Goal: Information Seeking & Learning: Check status

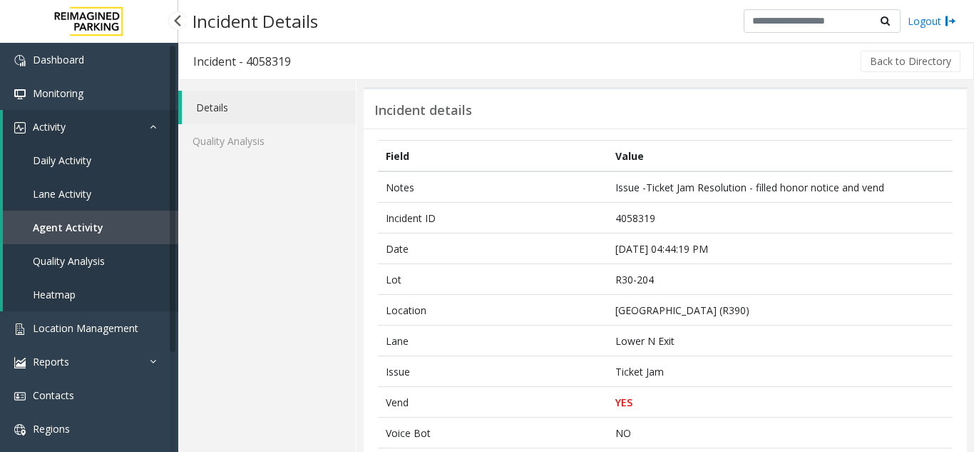
click at [98, 233] on link "Agent Activity" at bounding box center [90, 227] width 175 height 34
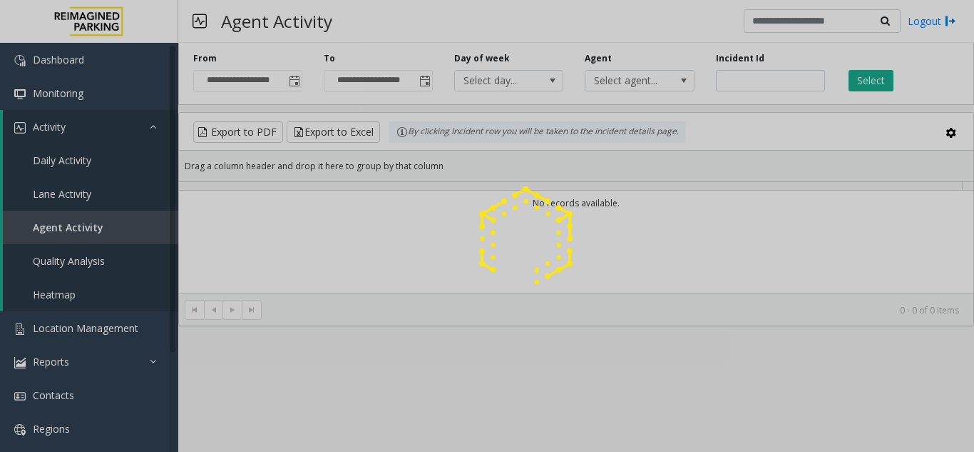
click at [717, 81] on div at bounding box center [487, 226] width 974 height 452
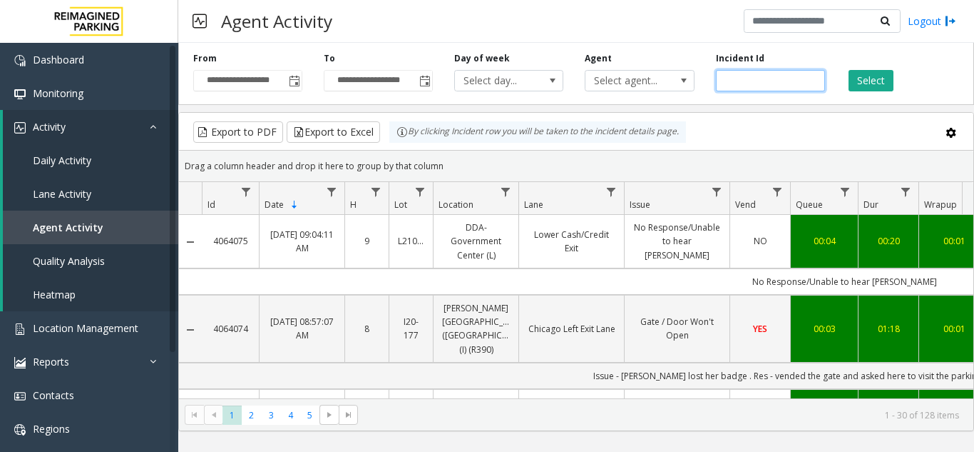
click at [728, 81] on input "number" at bounding box center [770, 80] width 109 height 21
paste input "*******"
type input "*******"
click at [872, 82] on button "Select" at bounding box center [871, 80] width 45 height 21
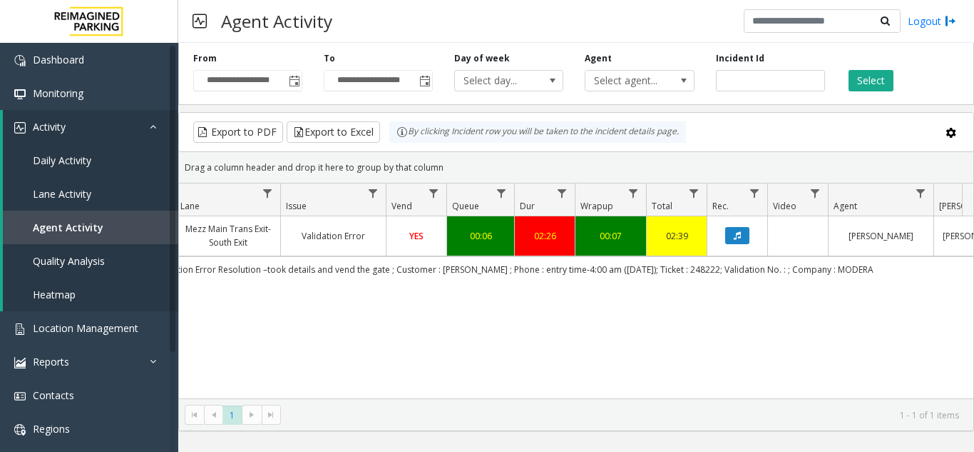
scroll to position [0, 389]
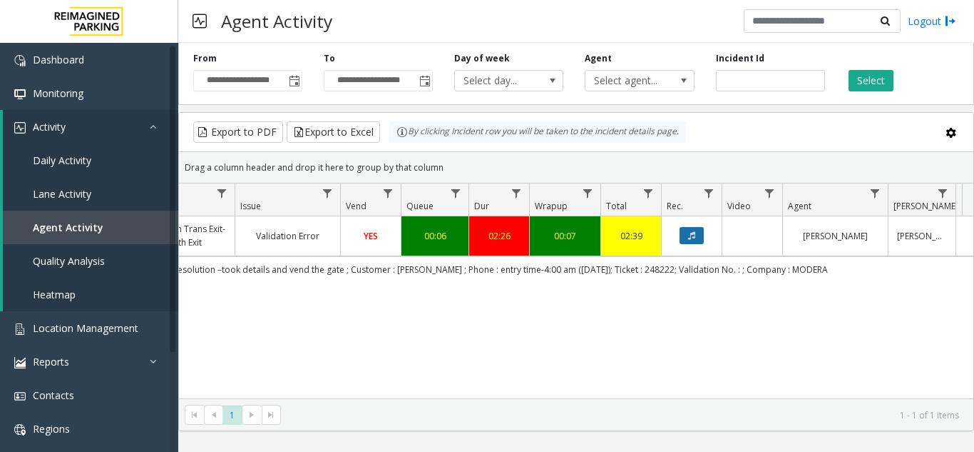
click at [694, 243] on button "Data table" at bounding box center [692, 235] width 24 height 17
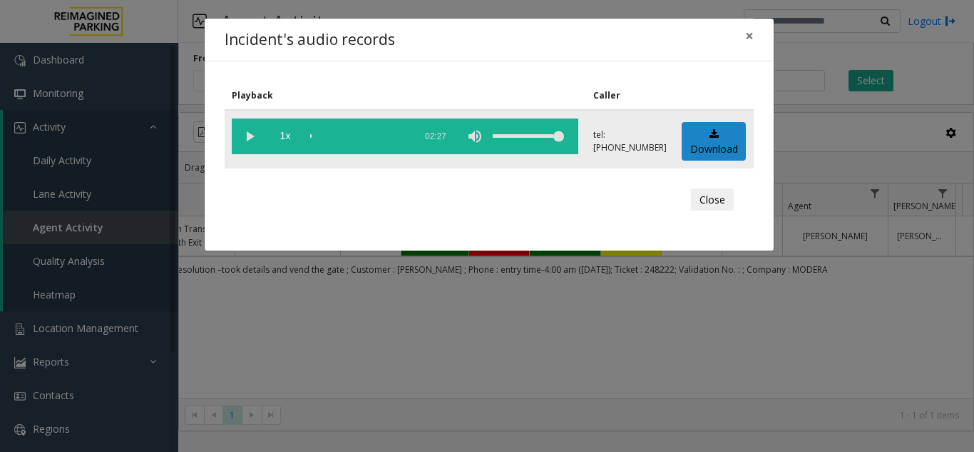
click at [247, 131] on vg-play-pause at bounding box center [250, 136] width 36 height 36
click at [397, 135] on div "scrub bar" at bounding box center [358, 136] width 97 height 36
click at [744, 37] on button "×" at bounding box center [749, 36] width 29 height 35
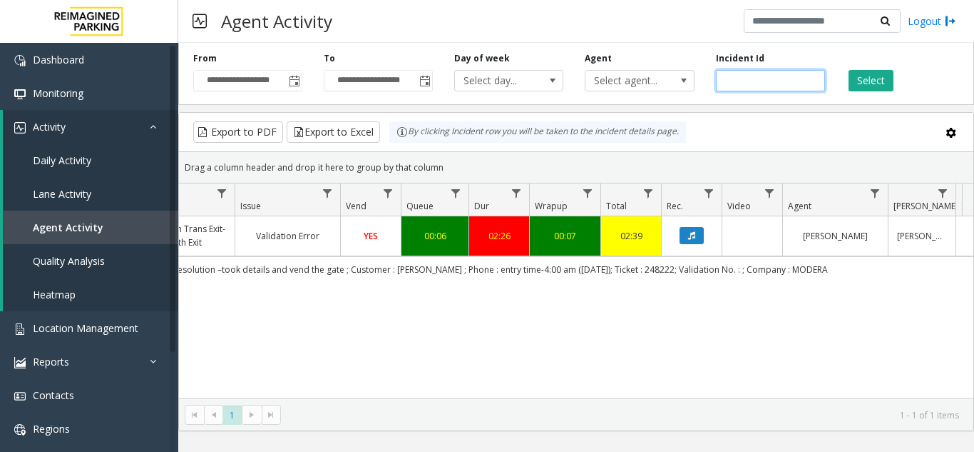
click at [749, 83] on input "*******" at bounding box center [770, 80] width 109 height 21
paste input "number"
click at [730, 75] on input "number" at bounding box center [770, 80] width 109 height 21
paste input "*******"
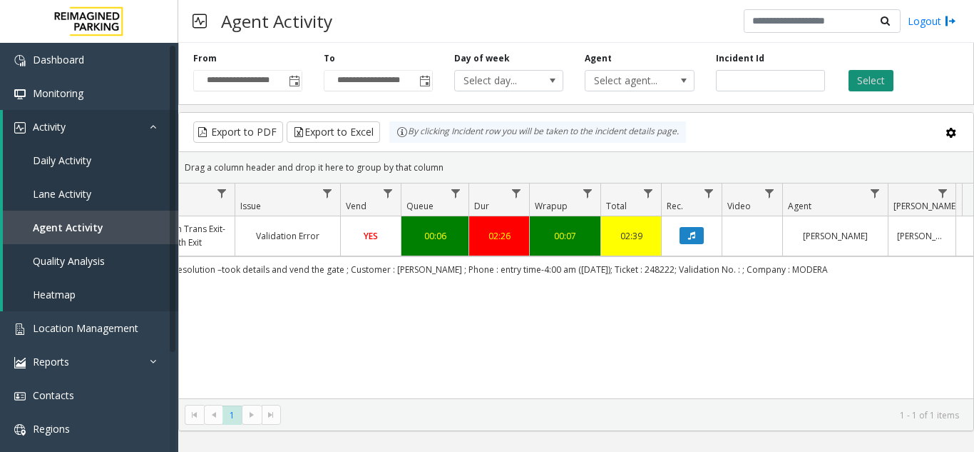
drag, startPoint x: 896, startPoint y: 81, endPoint x: 885, endPoint y: 89, distance: 13.3
click at [895, 82] on div "Select" at bounding box center [901, 71] width 131 height 39
click at [867, 82] on button "Select" at bounding box center [871, 80] width 45 height 21
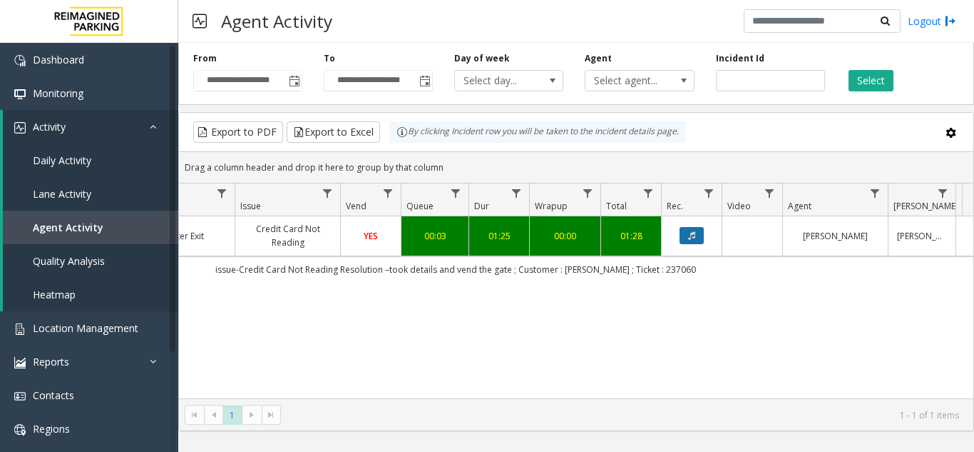
click at [693, 238] on icon "Data table" at bounding box center [691, 235] width 7 height 9
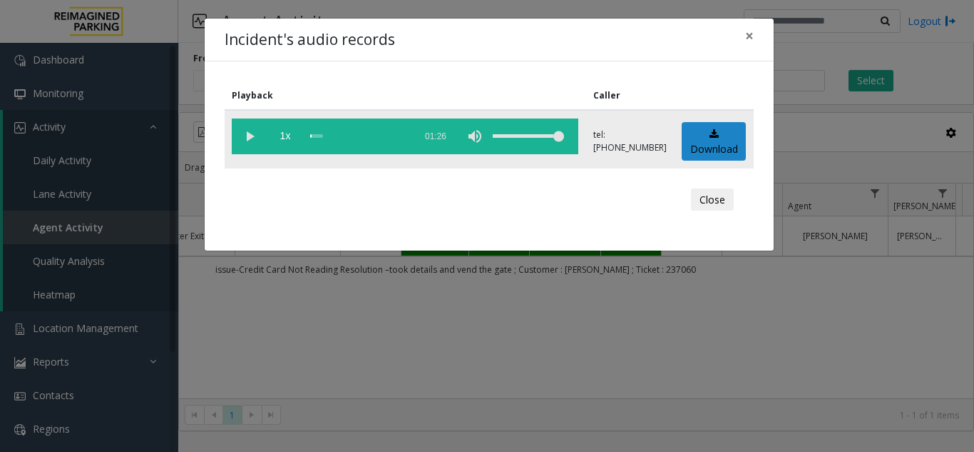
click at [248, 133] on vg-play-pause at bounding box center [250, 136] width 36 height 36
click at [384, 136] on div "scrub bar" at bounding box center [358, 136] width 97 height 36
click at [392, 136] on div "scrub bar" at bounding box center [358, 136] width 97 height 36
click at [399, 136] on div "scrub bar" at bounding box center [358, 136] width 97 height 36
click at [385, 135] on div "scrub bar" at bounding box center [358, 136] width 97 height 36
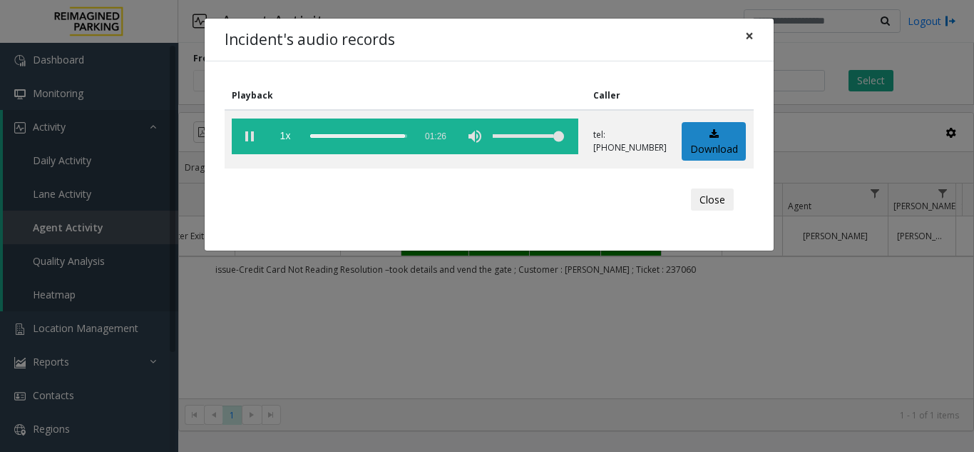
click at [750, 35] on span "×" at bounding box center [749, 36] width 9 height 20
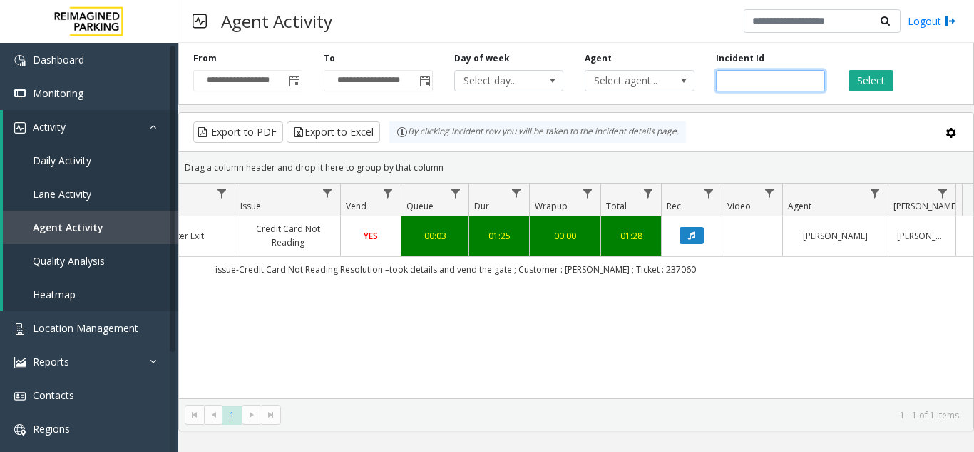
click at [750, 81] on input "*******" at bounding box center [770, 80] width 109 height 21
paste input "number"
click at [862, 83] on button "Select" at bounding box center [871, 80] width 45 height 21
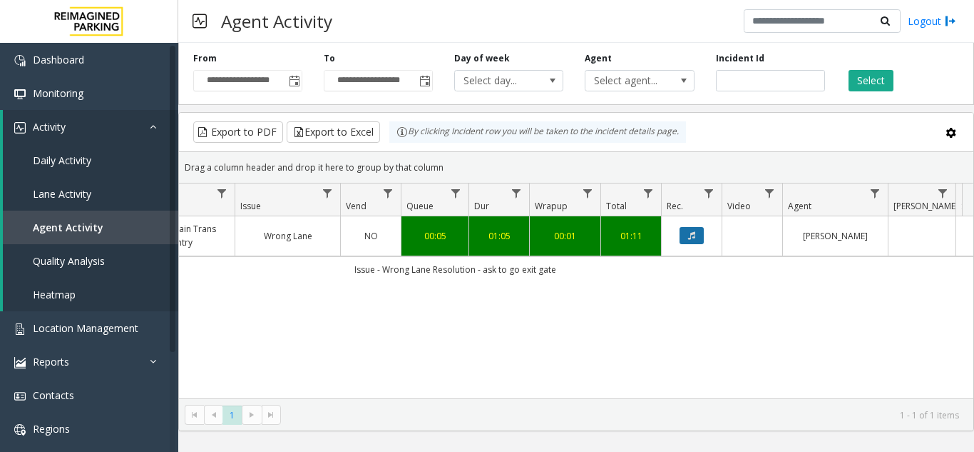
click at [701, 232] on button "Data table" at bounding box center [692, 235] width 24 height 17
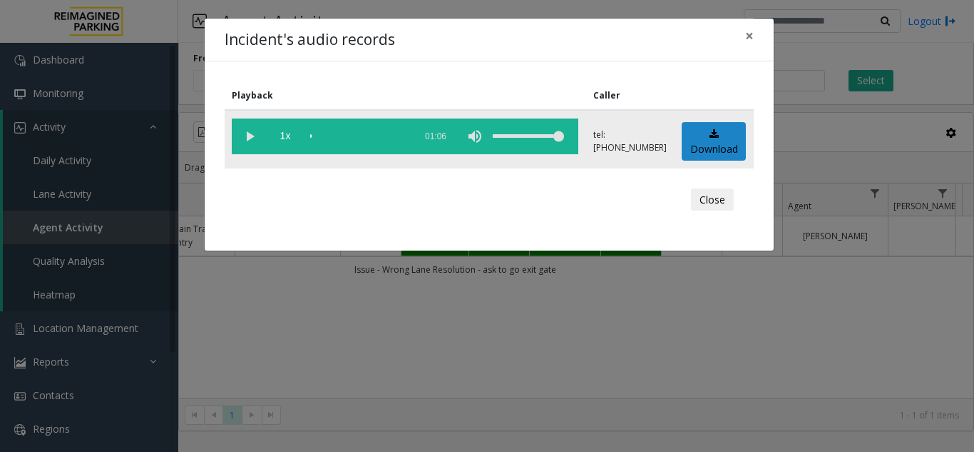
drag, startPoint x: 245, startPoint y: 133, endPoint x: 258, endPoint y: 141, distance: 15.0
click at [247, 138] on vg-play-pause at bounding box center [250, 136] width 36 height 36
click at [389, 140] on div "scrub bar" at bounding box center [358, 136] width 97 height 36
click at [754, 30] on button "×" at bounding box center [749, 36] width 29 height 35
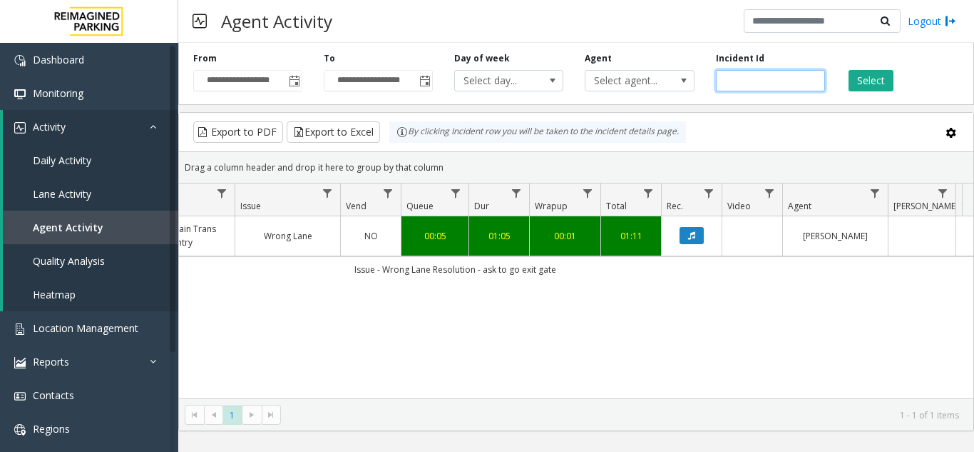
click at [745, 79] on input "*******" at bounding box center [770, 80] width 109 height 21
paste input "number"
click at [860, 86] on button "Select" at bounding box center [871, 80] width 45 height 21
click at [693, 237] on icon "Data table" at bounding box center [691, 235] width 7 height 9
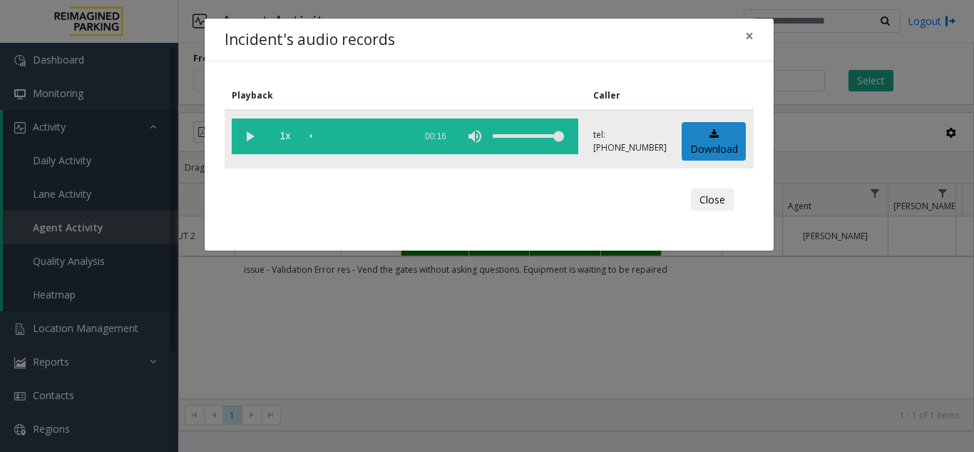
click at [251, 133] on vg-play-pause at bounding box center [250, 136] width 36 height 36
click at [396, 138] on div "scrub bar" at bounding box center [358, 136] width 97 height 36
click at [761, 33] on button "×" at bounding box center [749, 36] width 29 height 35
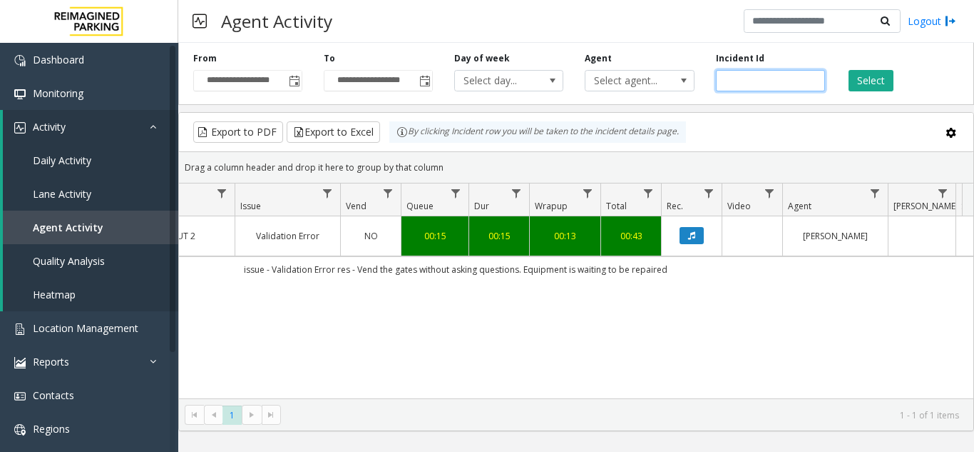
click at [744, 83] on input "*******" at bounding box center [770, 80] width 109 height 21
paste input "number"
click at [875, 82] on button "Select" at bounding box center [871, 80] width 45 height 21
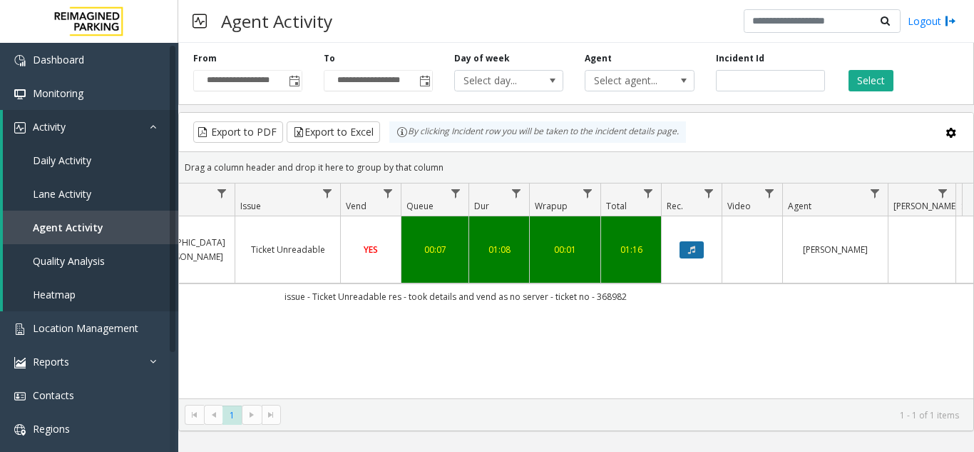
click at [690, 245] on icon "Data table" at bounding box center [691, 249] width 7 height 9
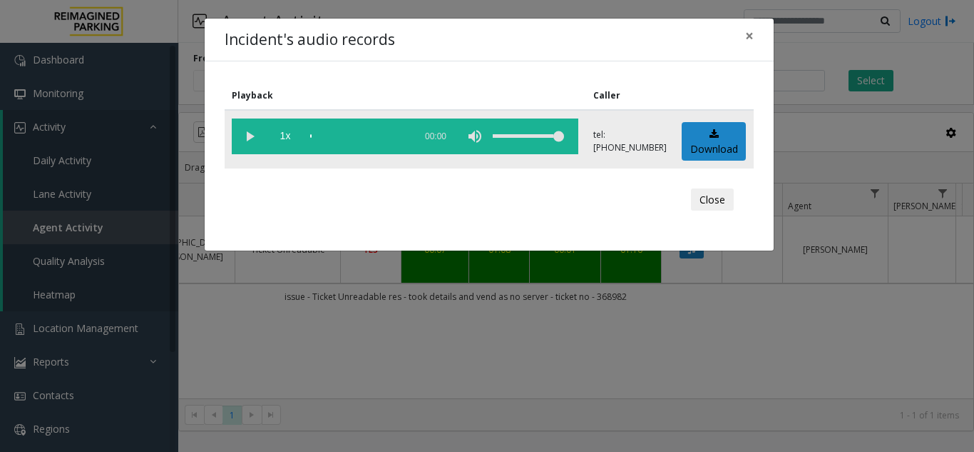
click at [245, 138] on vg-play-pause at bounding box center [250, 136] width 36 height 36
click at [335, 133] on div "scrub bar" at bounding box center [358, 136] width 97 height 36
click at [352, 138] on div "scrub bar" at bounding box center [358, 136] width 97 height 36
click at [742, 35] on button "×" at bounding box center [749, 36] width 29 height 35
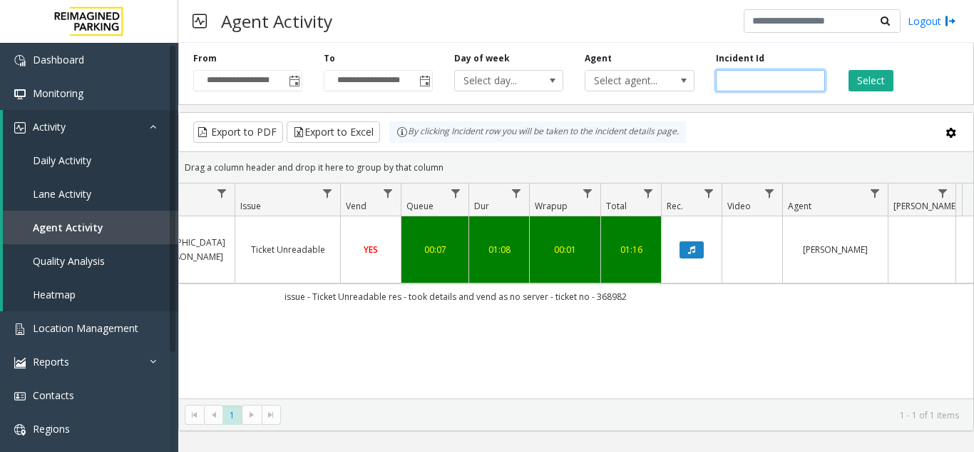
click at [733, 82] on input "*******" at bounding box center [770, 80] width 109 height 21
paste input "number"
click at [876, 80] on button "Select" at bounding box center [871, 80] width 45 height 21
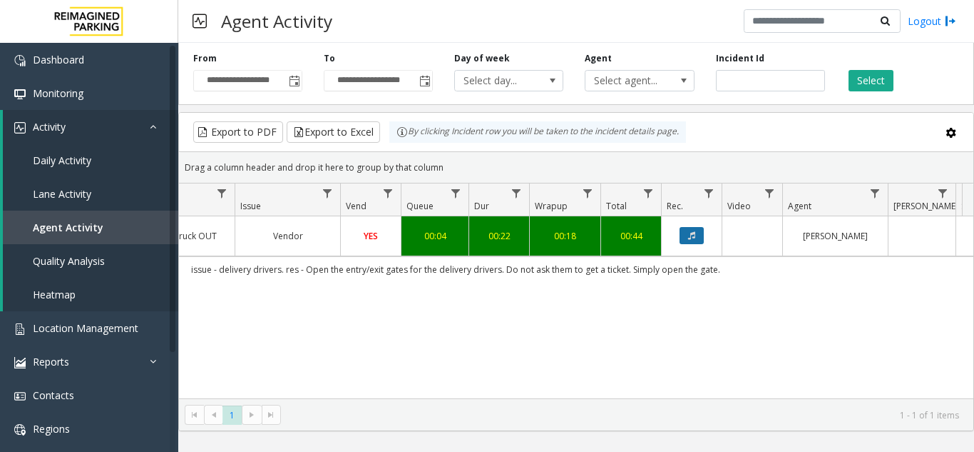
click at [690, 240] on icon "Data table" at bounding box center [691, 235] width 7 height 9
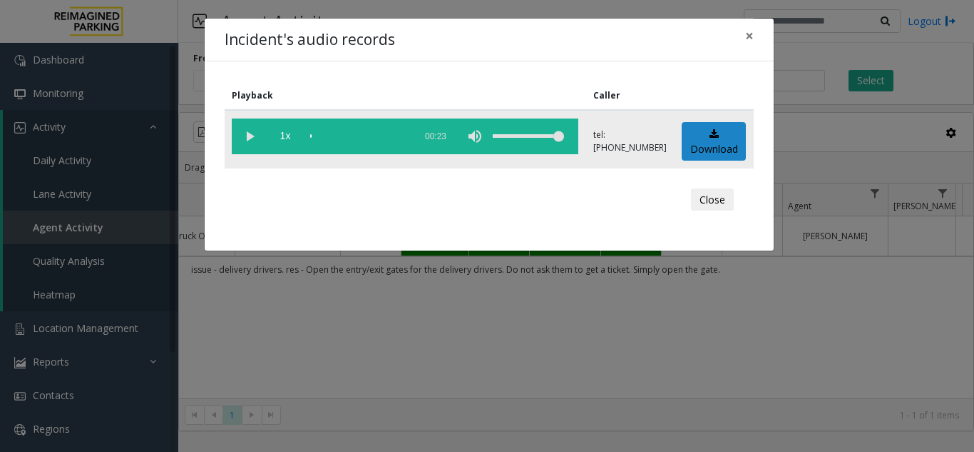
click at [259, 133] on vg-play-pause at bounding box center [250, 136] width 36 height 36
click at [401, 136] on div "scrub bar" at bounding box center [358, 136] width 97 height 36
click at [390, 137] on div "scrub bar" at bounding box center [358, 136] width 97 height 36
click at [758, 37] on button "×" at bounding box center [749, 36] width 29 height 35
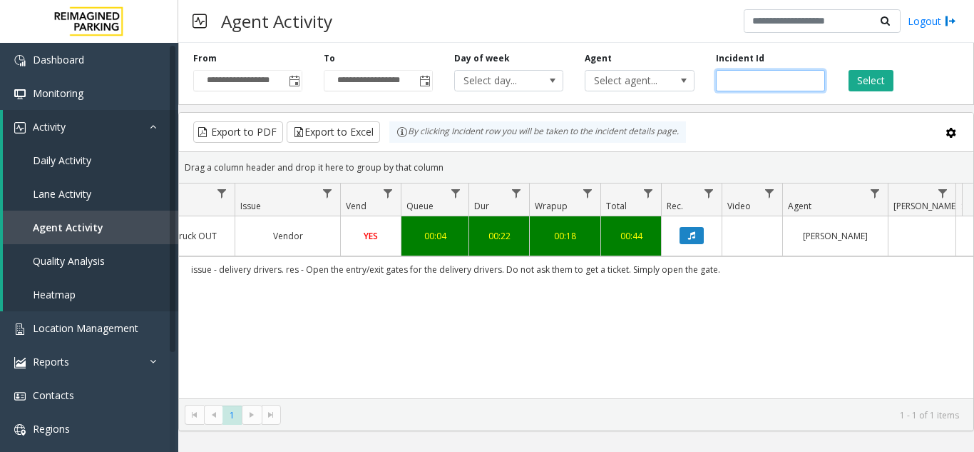
click at [748, 81] on input "*******" at bounding box center [770, 80] width 109 height 21
paste input "number"
click at [884, 82] on button "Select" at bounding box center [871, 80] width 45 height 21
click at [693, 234] on icon "Data table" at bounding box center [691, 235] width 7 height 9
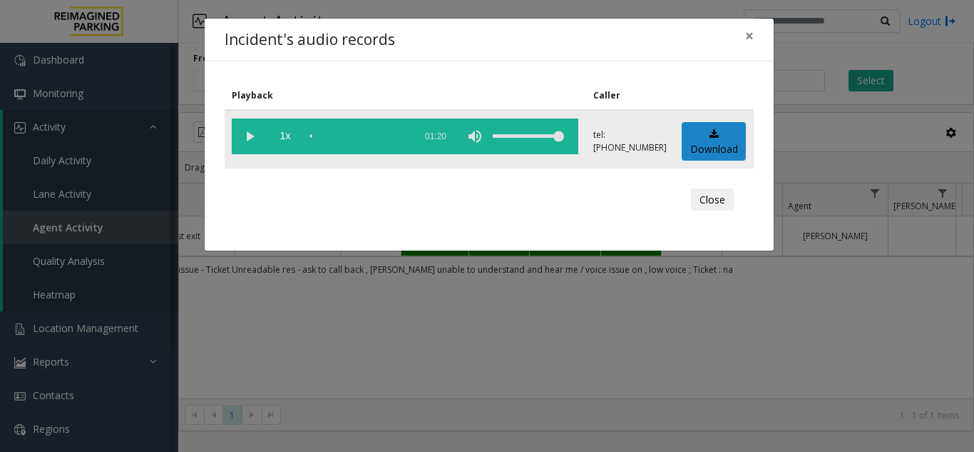
click at [247, 132] on vg-play-pause at bounding box center [250, 136] width 36 height 36
click at [384, 138] on div "scrub bar" at bounding box center [358, 136] width 97 height 36
click at [748, 37] on span "×" at bounding box center [749, 36] width 9 height 20
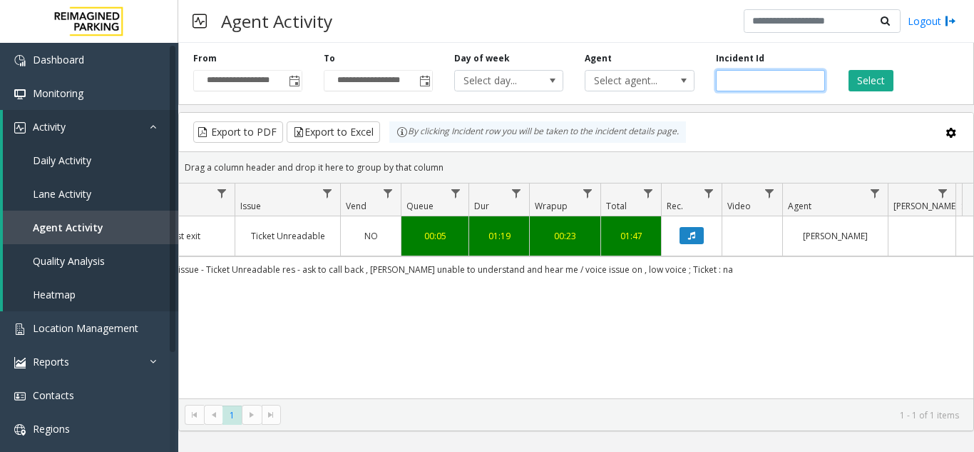
click at [738, 81] on input "*******" at bounding box center [770, 80] width 109 height 21
click at [738, 80] on input "*******" at bounding box center [770, 80] width 109 height 21
paste input "number"
click at [877, 78] on button "Select" at bounding box center [871, 80] width 45 height 21
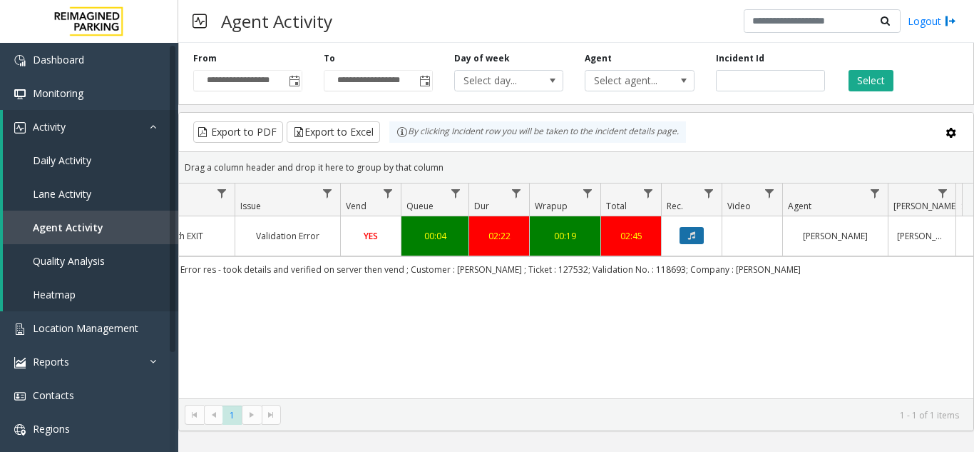
click at [694, 238] on button "Data table" at bounding box center [692, 235] width 24 height 17
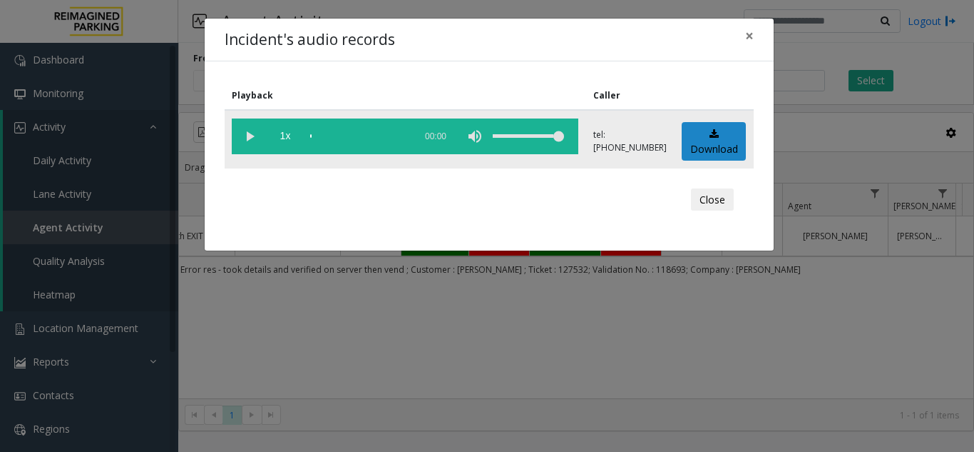
click at [245, 131] on vg-play-pause at bounding box center [250, 136] width 36 height 36
click at [393, 136] on div "scrub bar" at bounding box center [358, 136] width 97 height 36
click at [356, 132] on div "scrub bar" at bounding box center [358, 136] width 97 height 36
click at [382, 138] on div "scrub bar" at bounding box center [358, 136] width 97 height 36
click at [397, 133] on div "scrub bar" at bounding box center [358, 136] width 97 height 36
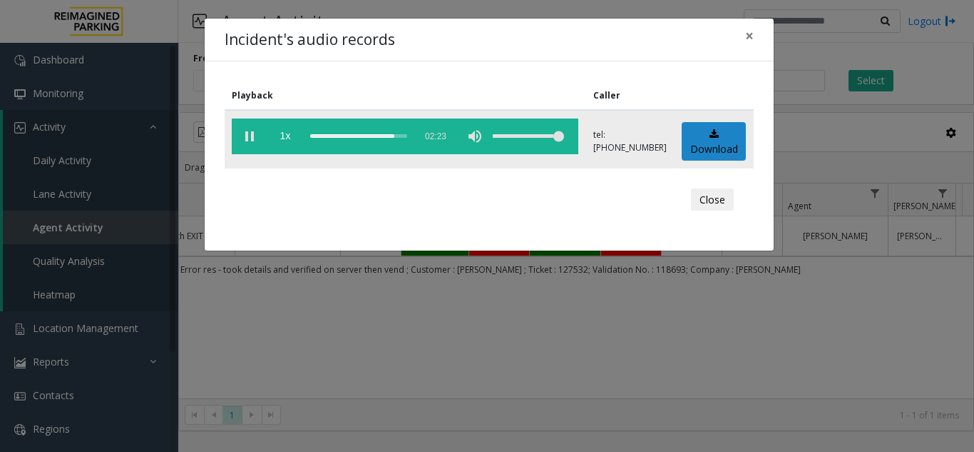
click at [402, 134] on div "scrub bar" at bounding box center [358, 136] width 97 height 36
click at [751, 41] on span "×" at bounding box center [749, 36] width 9 height 20
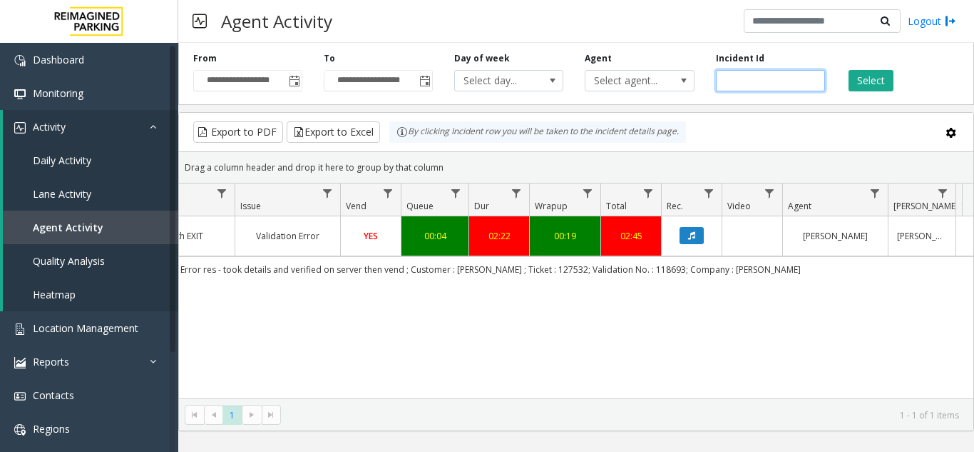
click at [767, 77] on input "*******" at bounding box center [770, 80] width 109 height 21
click at [745, 79] on input "*******" at bounding box center [770, 80] width 109 height 21
paste input "number"
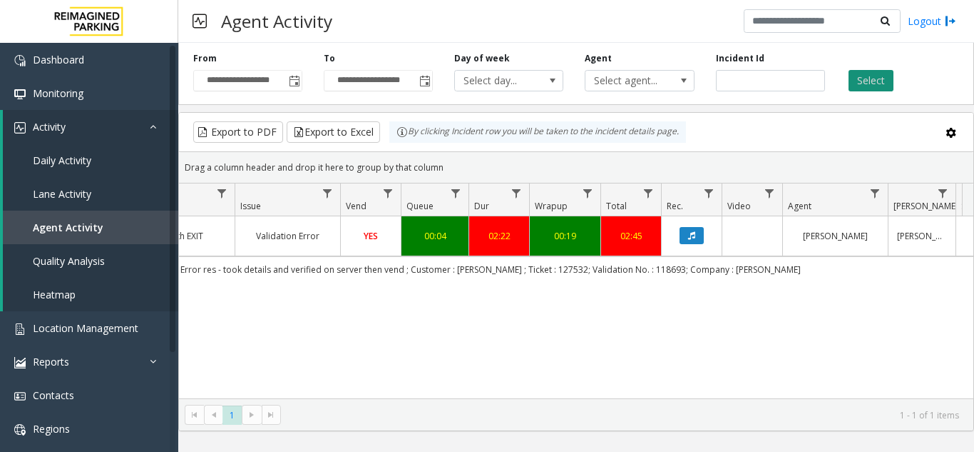
click at [866, 81] on button "Select" at bounding box center [871, 80] width 45 height 21
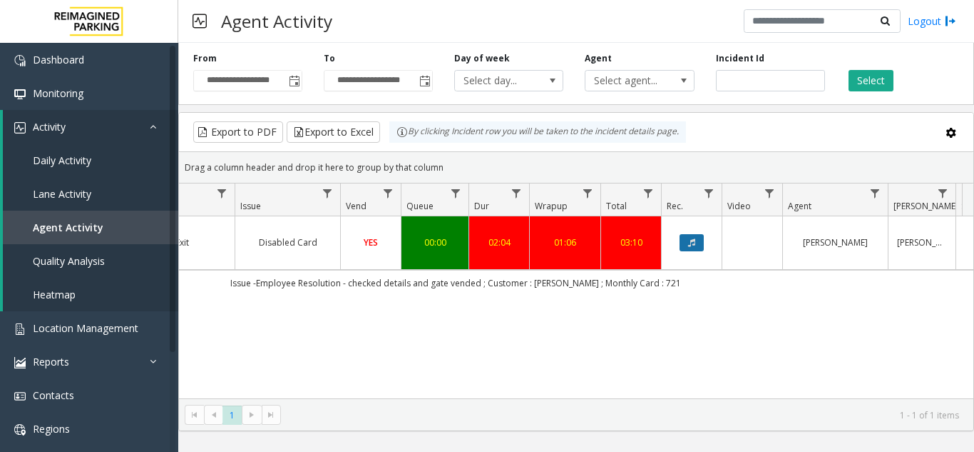
click at [689, 242] on icon "Data table" at bounding box center [691, 242] width 7 height 9
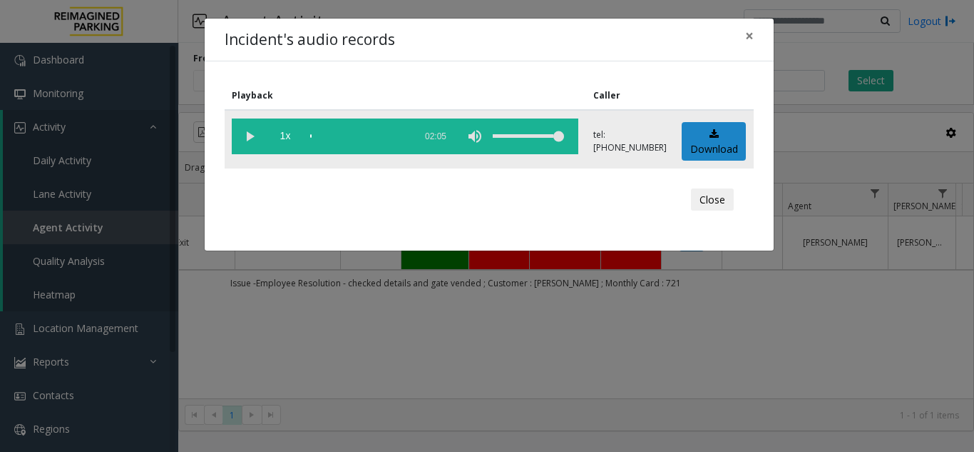
click at [250, 138] on vg-play-pause at bounding box center [250, 136] width 36 height 36
click at [333, 141] on div "scrub bar" at bounding box center [358, 136] width 97 height 36
click at [374, 136] on div "scrub bar" at bounding box center [358, 136] width 97 height 36
click at [401, 136] on div "scrub bar" at bounding box center [358, 136] width 97 height 36
click at [753, 45] on span "×" at bounding box center [749, 36] width 9 height 20
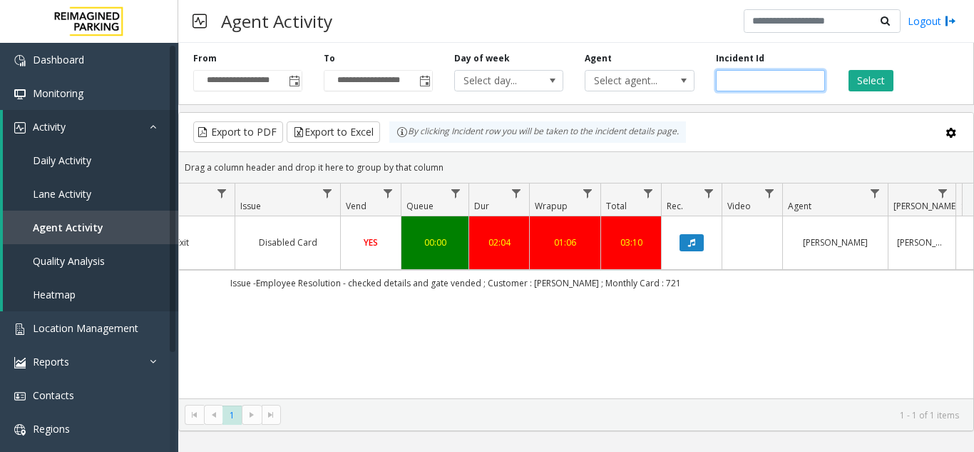
click at [748, 78] on input "*******" at bounding box center [770, 80] width 109 height 21
paste input "number"
click at [869, 86] on button "Select" at bounding box center [871, 80] width 45 height 21
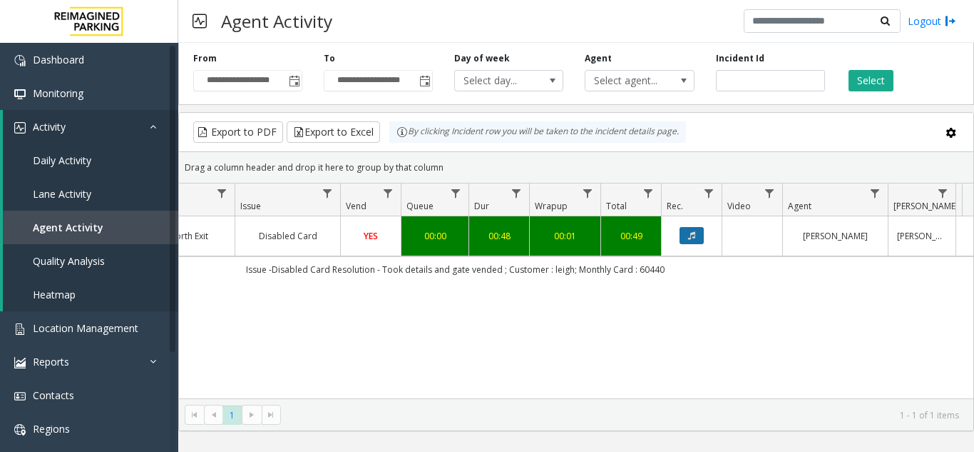
click at [696, 235] on button "Data table" at bounding box center [692, 235] width 24 height 17
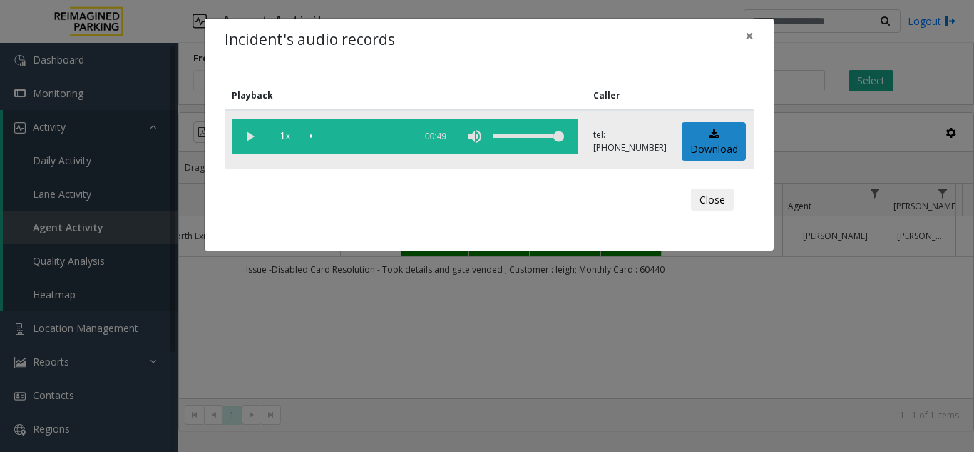
click at [250, 141] on vg-play-pause at bounding box center [250, 136] width 36 height 36
click at [376, 138] on div "scrub bar" at bounding box center [358, 136] width 97 height 36
click at [756, 36] on button "×" at bounding box center [749, 36] width 29 height 35
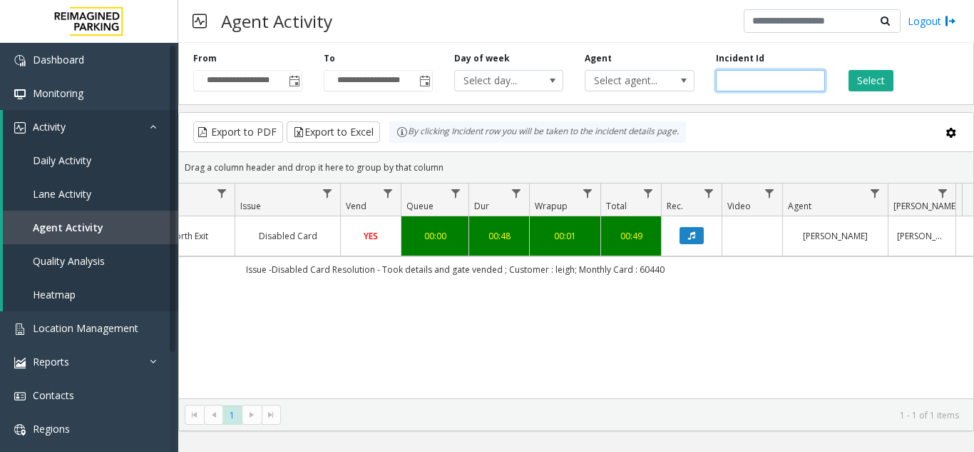
click at [734, 84] on input "*******" at bounding box center [770, 80] width 109 height 21
paste input "number"
click at [877, 73] on button "Select" at bounding box center [871, 80] width 45 height 21
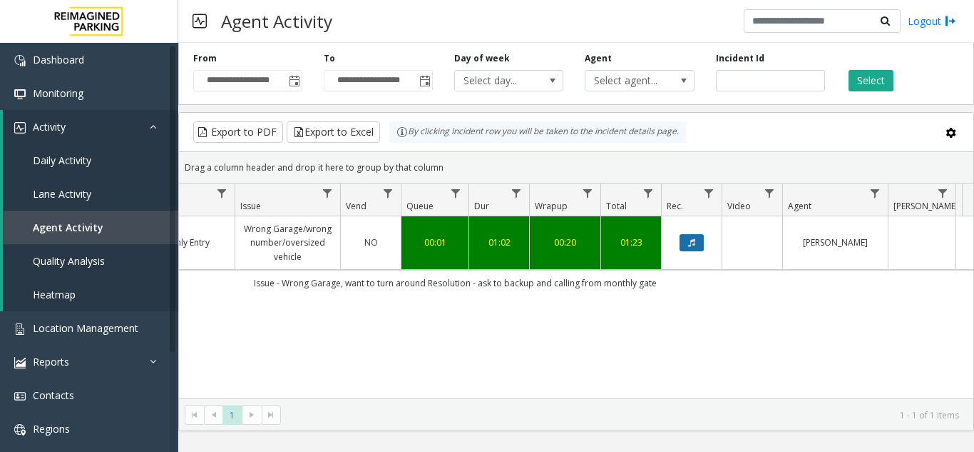
click at [698, 235] on button "Data table" at bounding box center [692, 242] width 24 height 17
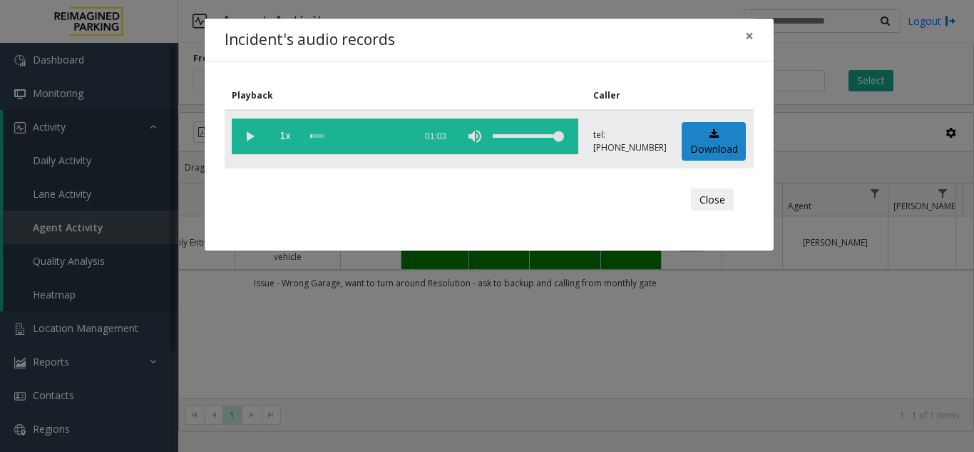
click at [253, 128] on vg-play-pause at bounding box center [250, 136] width 36 height 36
click at [395, 136] on div "scrub bar" at bounding box center [358, 136] width 97 height 36
click at [407, 136] on div "scrub bar" at bounding box center [358, 136] width 97 height 36
click at [402, 134] on div "scrub bar" at bounding box center [358, 136] width 97 height 36
click at [753, 28] on span "×" at bounding box center [749, 36] width 9 height 20
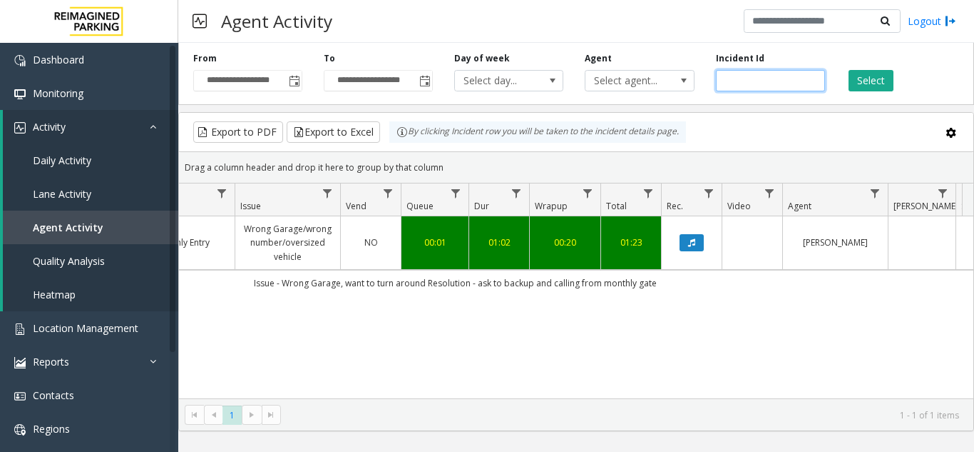
click at [730, 83] on input "*******" at bounding box center [770, 80] width 109 height 21
click at [731, 83] on input "*******" at bounding box center [770, 80] width 109 height 21
paste input "number"
click at [882, 78] on button "Select" at bounding box center [871, 80] width 45 height 21
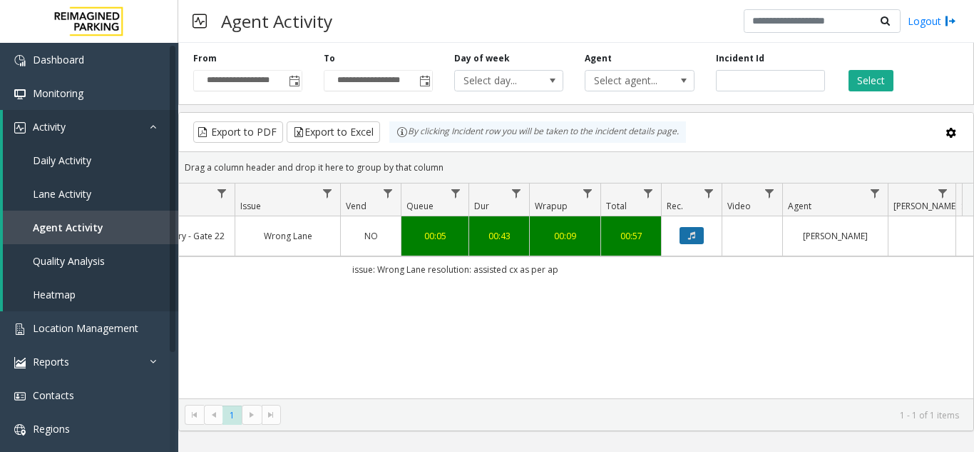
click at [692, 235] on icon "Data table" at bounding box center [691, 235] width 7 height 9
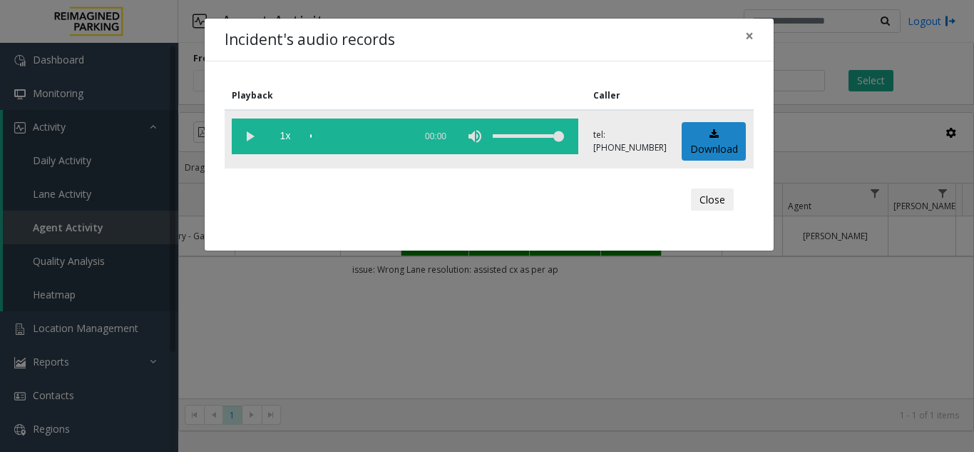
click at [250, 136] on vg-play-pause at bounding box center [250, 136] width 36 height 36
click at [366, 136] on div "scrub bar" at bounding box center [358, 136] width 97 height 36
click at [386, 135] on div "scrub bar" at bounding box center [358, 136] width 97 height 36
click at [242, 137] on vg-play-pause at bounding box center [250, 136] width 36 height 36
click at [748, 44] on span "×" at bounding box center [749, 36] width 9 height 20
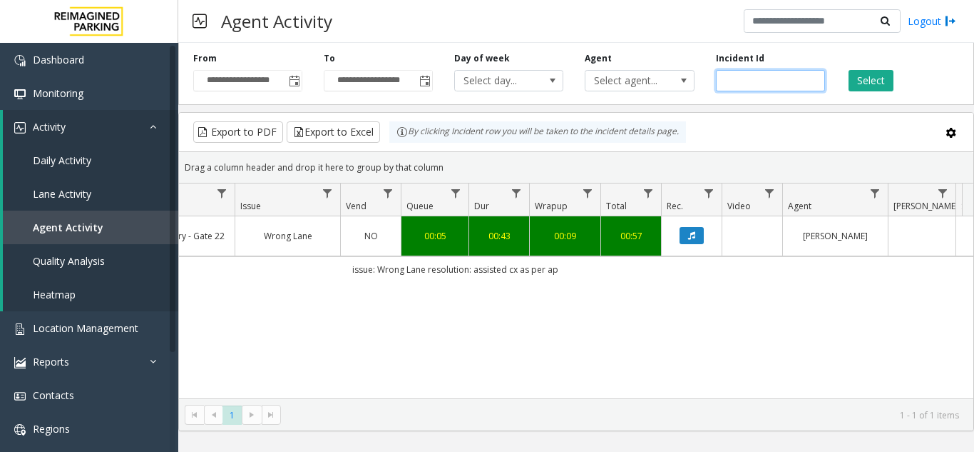
click at [745, 85] on input "*******" at bounding box center [770, 80] width 109 height 21
click at [745, 84] on input "*******" at bounding box center [770, 80] width 109 height 21
paste input "number"
click at [857, 81] on button "Select" at bounding box center [871, 80] width 45 height 21
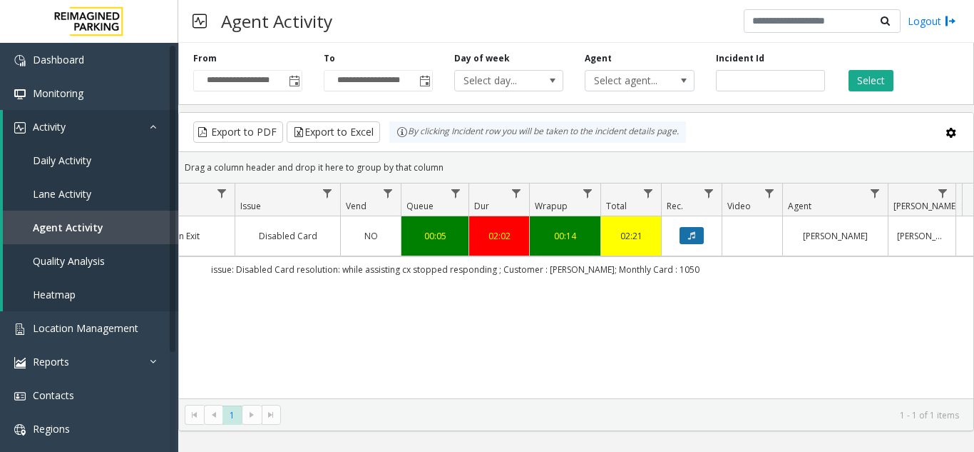
click at [693, 232] on icon "Data table" at bounding box center [691, 235] width 7 height 9
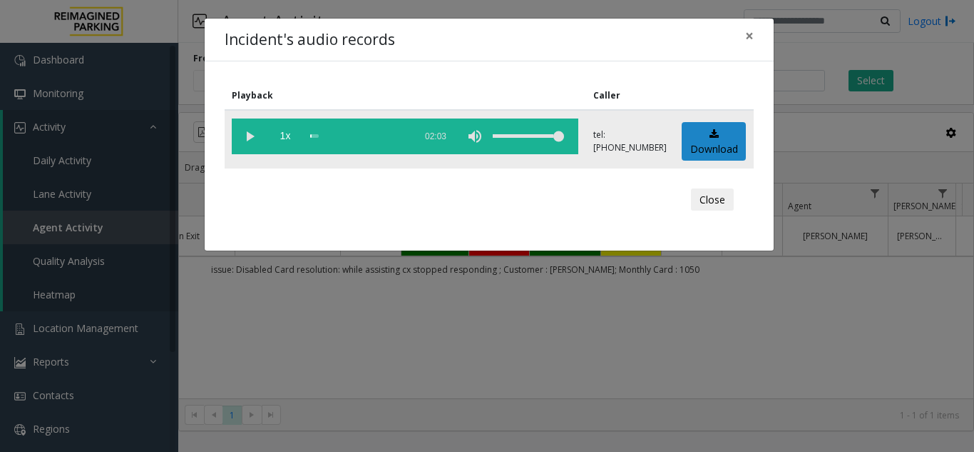
click at [256, 133] on vg-play-pause at bounding box center [250, 136] width 36 height 36
click at [347, 136] on div "scrub bar" at bounding box center [358, 136] width 97 height 36
click at [392, 135] on div "scrub bar" at bounding box center [358, 136] width 97 height 36
click at [396, 134] on div "scrub bar" at bounding box center [358, 136] width 97 height 36
click at [403, 134] on div "scrub bar" at bounding box center [358, 136] width 97 height 36
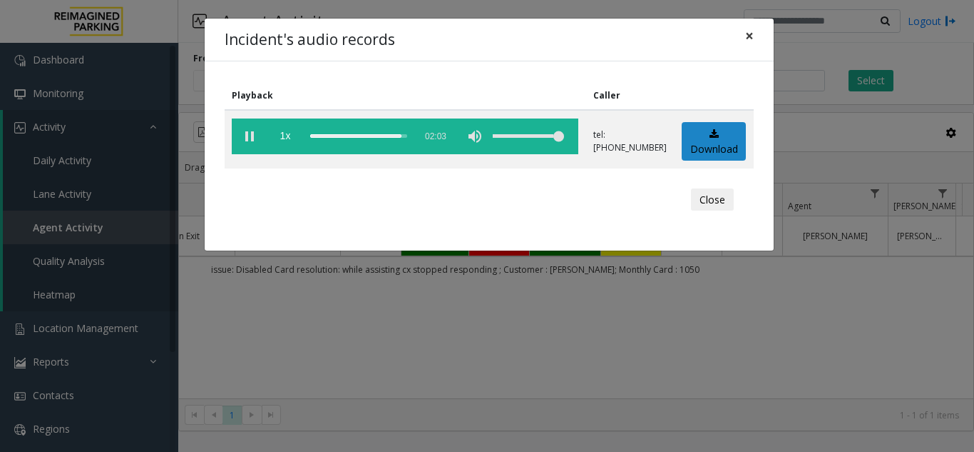
click at [763, 33] on button "×" at bounding box center [749, 36] width 29 height 35
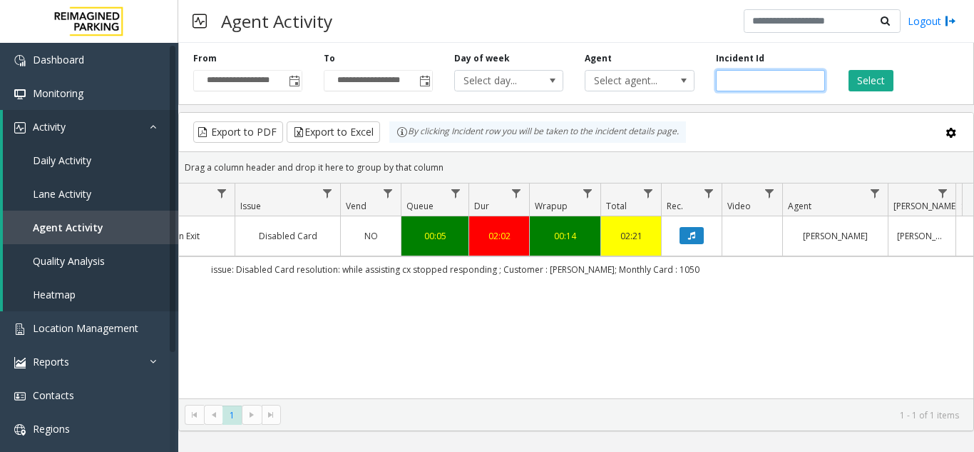
click at [732, 78] on input "*******" at bounding box center [770, 80] width 109 height 21
paste input "number"
click at [864, 78] on button "Select" at bounding box center [871, 80] width 45 height 21
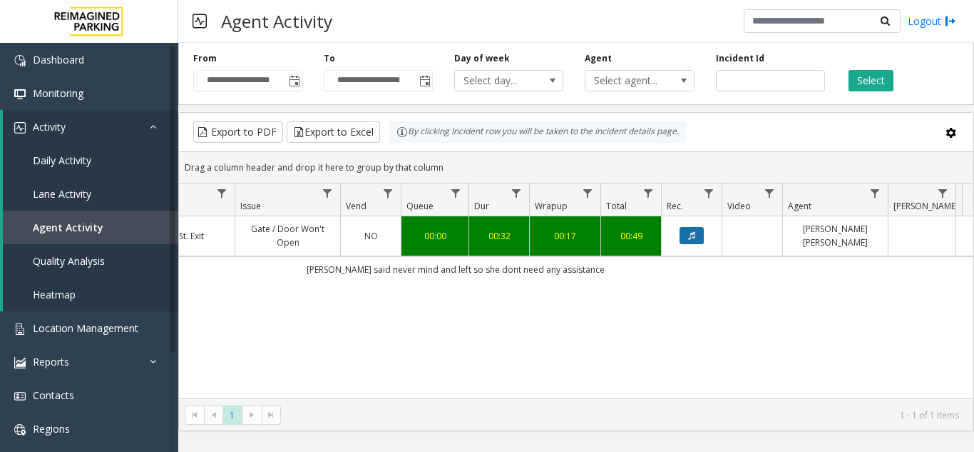
click at [691, 233] on icon "Data table" at bounding box center [691, 235] width 7 height 9
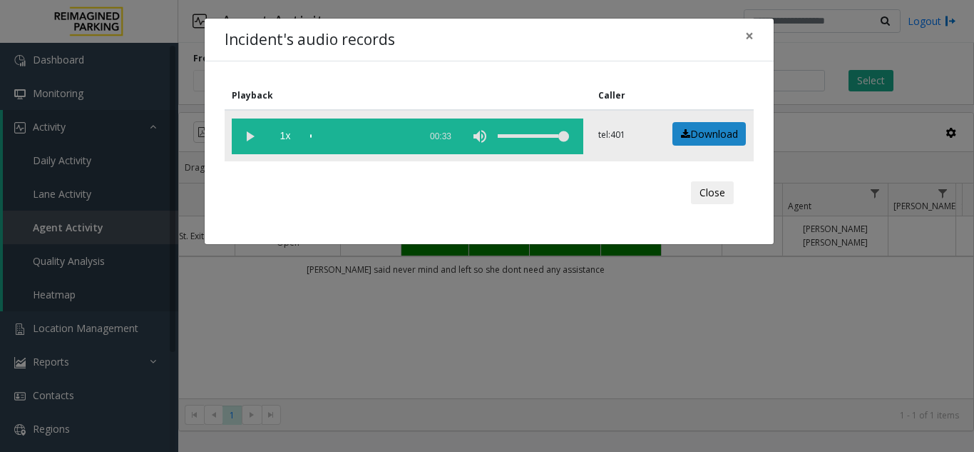
click at [246, 131] on vg-play-pause at bounding box center [250, 136] width 36 height 36
click at [370, 138] on div "scrub bar" at bounding box center [361, 136] width 102 height 36
click at [396, 133] on div "scrub bar" at bounding box center [361, 136] width 102 height 36
click at [750, 35] on span "×" at bounding box center [749, 36] width 9 height 20
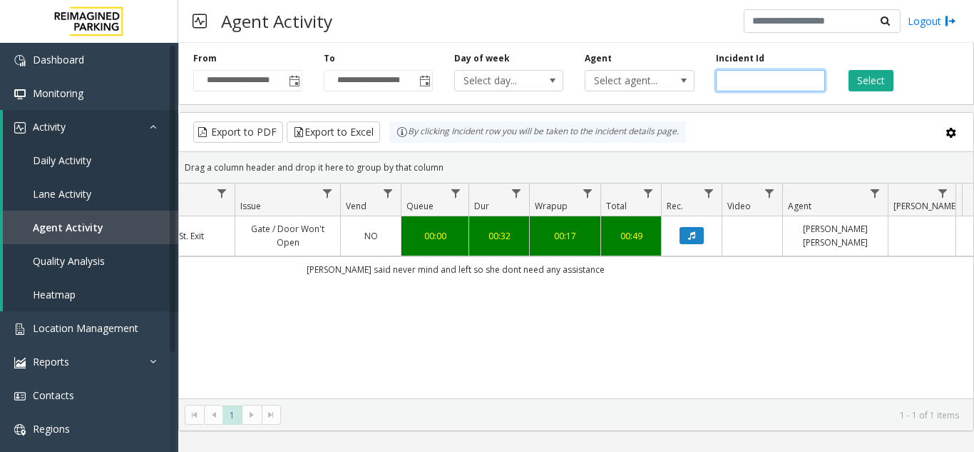
click at [740, 81] on input "*******" at bounding box center [770, 80] width 109 height 21
paste input "number"
click at [868, 79] on button "Select" at bounding box center [871, 80] width 45 height 21
click at [695, 240] on icon "Data table" at bounding box center [691, 235] width 7 height 9
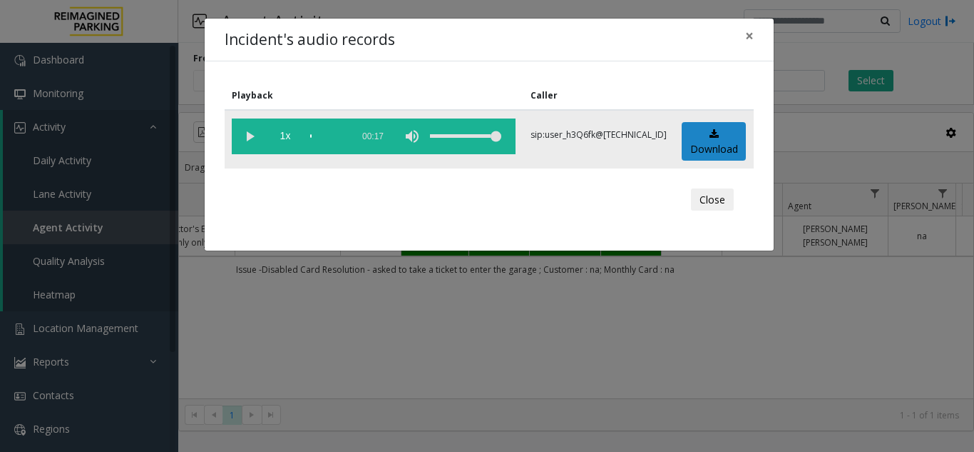
click at [245, 136] on vg-play-pause at bounding box center [250, 136] width 36 height 36
click at [337, 134] on div "scrub bar" at bounding box center [327, 136] width 34 height 36
click at [345, 134] on div "scrub bar" at bounding box center [327, 136] width 34 height 36
click at [745, 33] on span "×" at bounding box center [749, 36] width 9 height 20
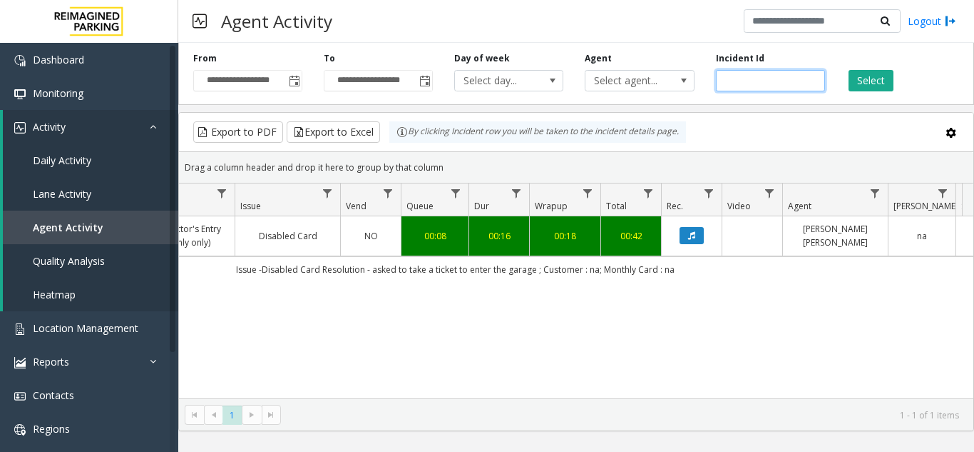
click at [744, 78] on input "*******" at bounding box center [770, 80] width 109 height 21
paste input "number"
click at [690, 240] on icon "Data table" at bounding box center [691, 235] width 7 height 9
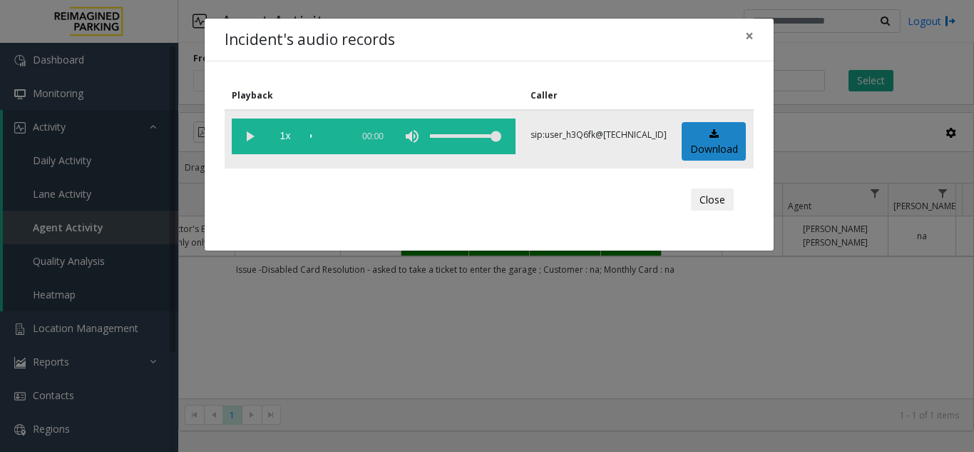
click at [249, 141] on vg-play-pause at bounding box center [250, 136] width 36 height 36
click at [345, 135] on div "scrub bar" at bounding box center [327, 136] width 34 height 36
click at [748, 44] on span "×" at bounding box center [749, 36] width 9 height 20
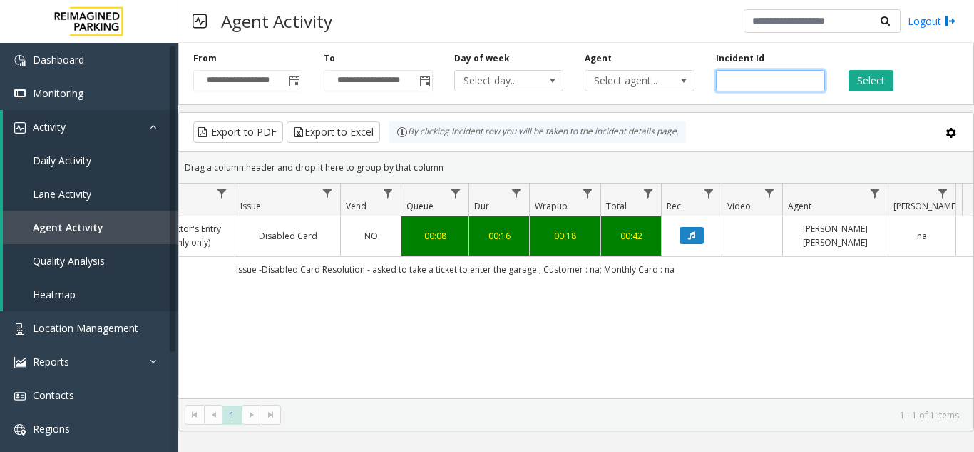
click at [747, 78] on input "*******" at bounding box center [770, 80] width 109 height 21
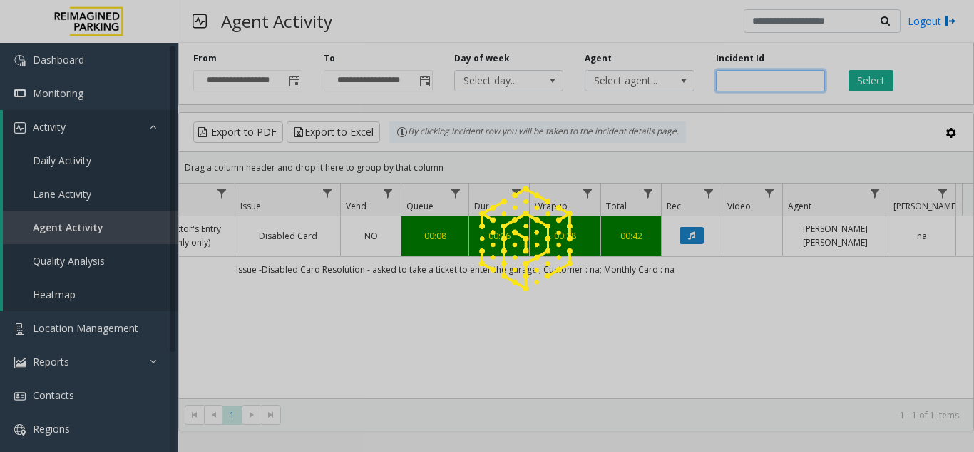
paste input "number"
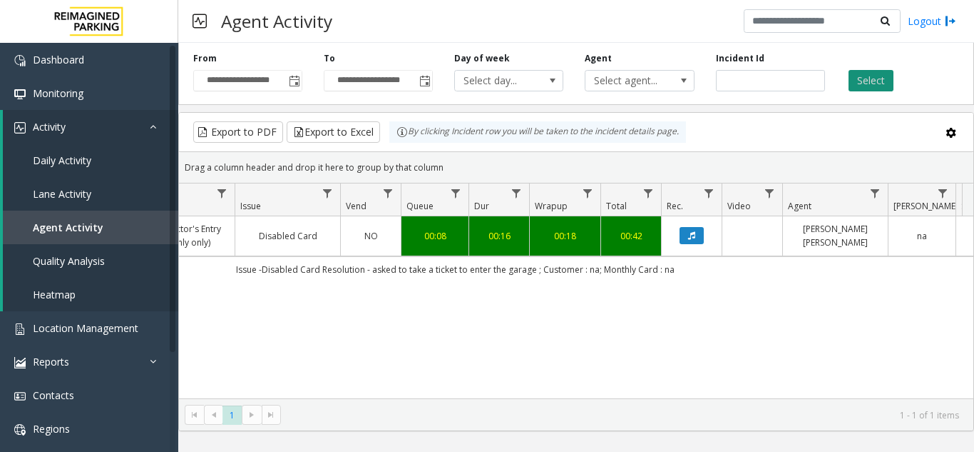
click at [860, 80] on button "Select" at bounding box center [871, 80] width 45 height 21
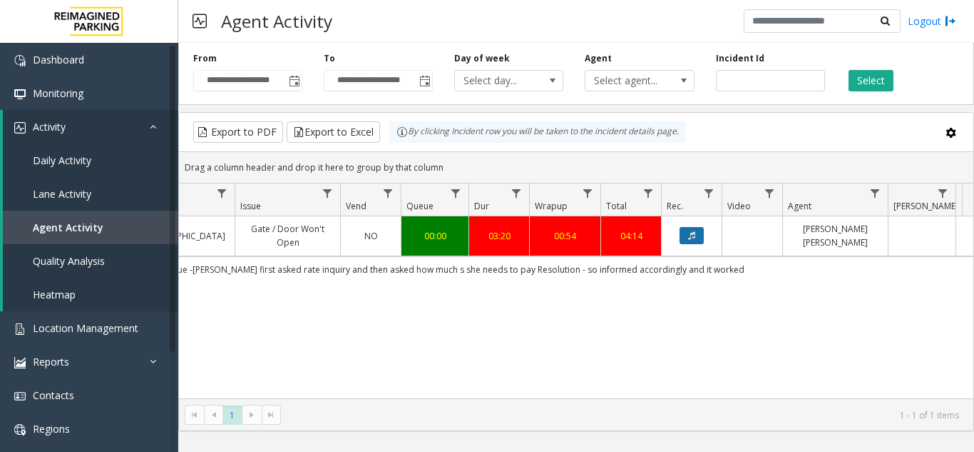
click at [683, 234] on button "Data table" at bounding box center [692, 235] width 24 height 17
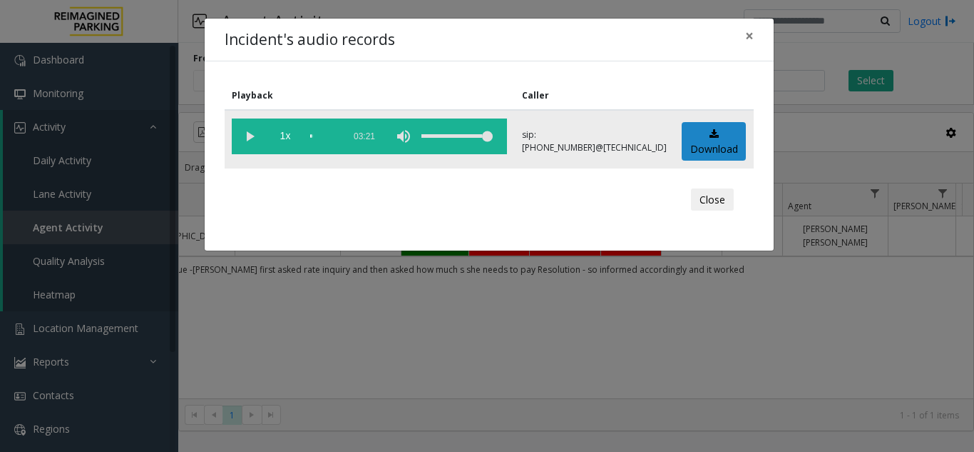
click at [252, 138] on vg-play-pause at bounding box center [250, 136] width 36 height 36
click at [758, 41] on button "×" at bounding box center [749, 36] width 29 height 35
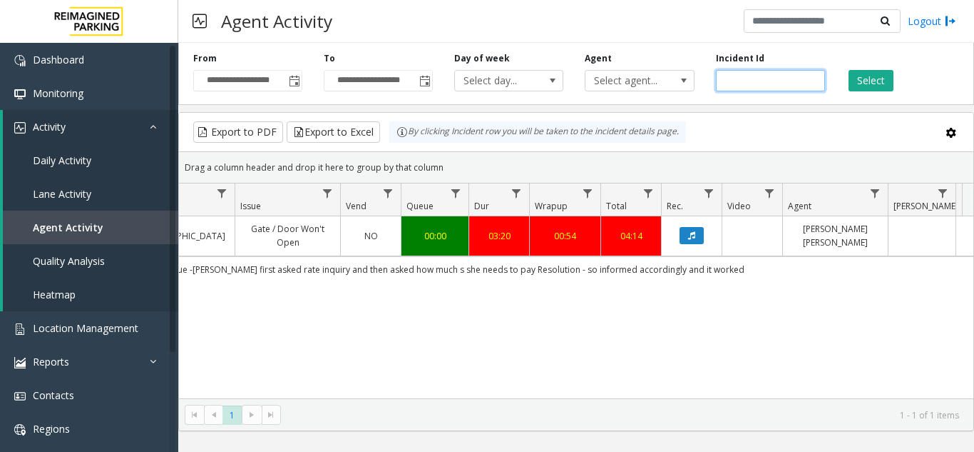
click at [743, 77] on input "*******" at bounding box center [770, 80] width 109 height 21
paste input "number"
click at [865, 84] on button "Select" at bounding box center [871, 80] width 45 height 21
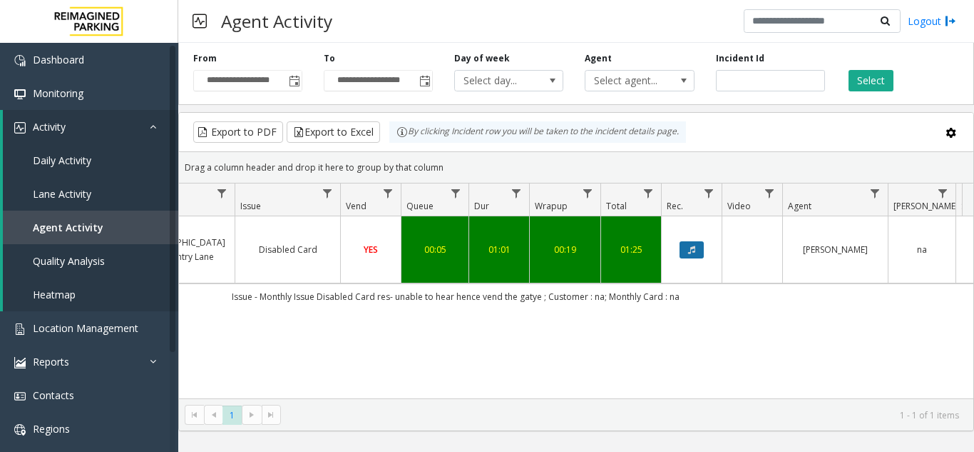
click at [695, 245] on icon "Data table" at bounding box center [691, 249] width 7 height 9
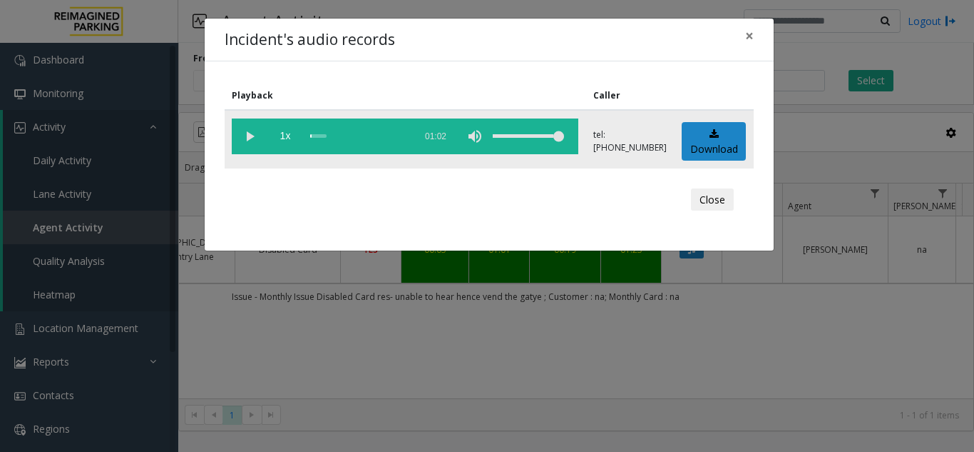
click at [245, 133] on vg-play-pause at bounding box center [250, 136] width 36 height 36
click at [402, 136] on div "scrub bar" at bounding box center [358, 136] width 97 height 36
click at [753, 36] on span "×" at bounding box center [749, 36] width 9 height 20
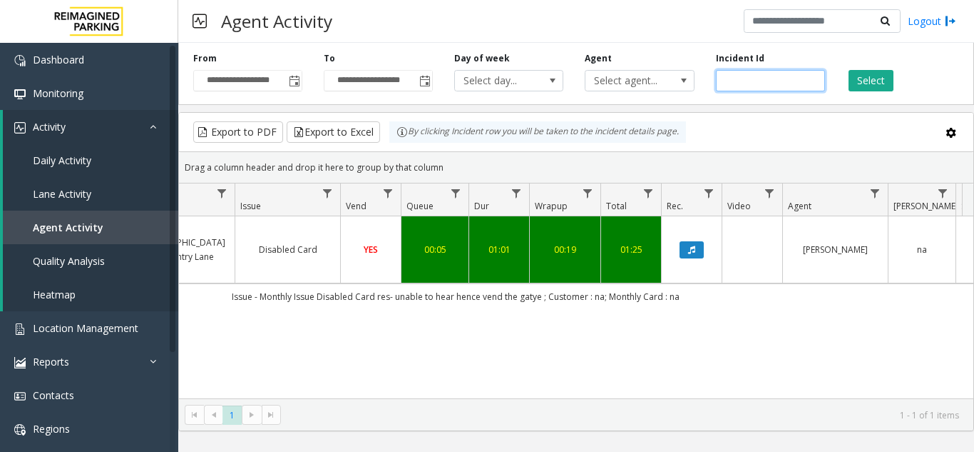
click at [729, 80] on input "*******" at bounding box center [770, 80] width 109 height 21
paste input "number"
click at [867, 73] on button "Select" at bounding box center [871, 80] width 45 height 21
click at [692, 241] on button "Data table" at bounding box center [692, 249] width 24 height 17
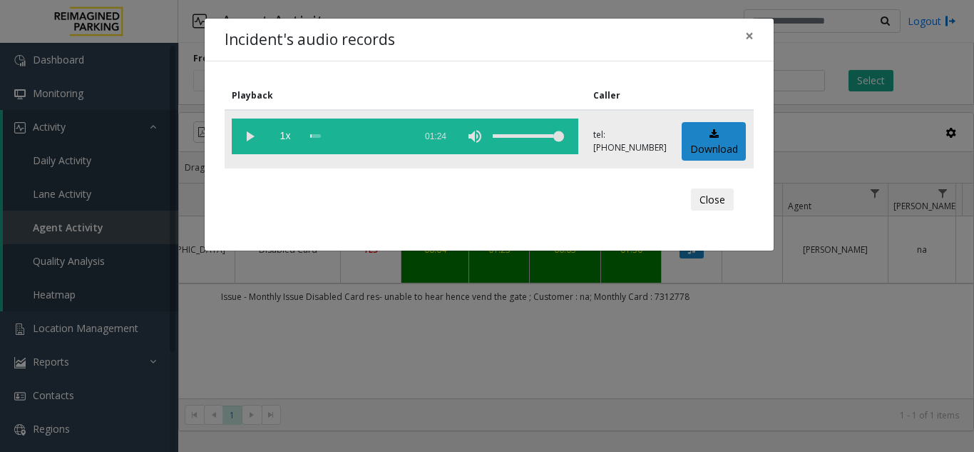
click at [250, 134] on vg-play-pause at bounding box center [250, 136] width 36 height 36
click at [384, 137] on div "scrub bar" at bounding box center [358, 136] width 97 height 36
click at [311, 136] on div "scrub bar" at bounding box center [358, 136] width 97 height 36
click at [249, 133] on vg-play-pause at bounding box center [250, 136] width 36 height 36
click at [391, 135] on div "scrub bar" at bounding box center [358, 136] width 97 height 36
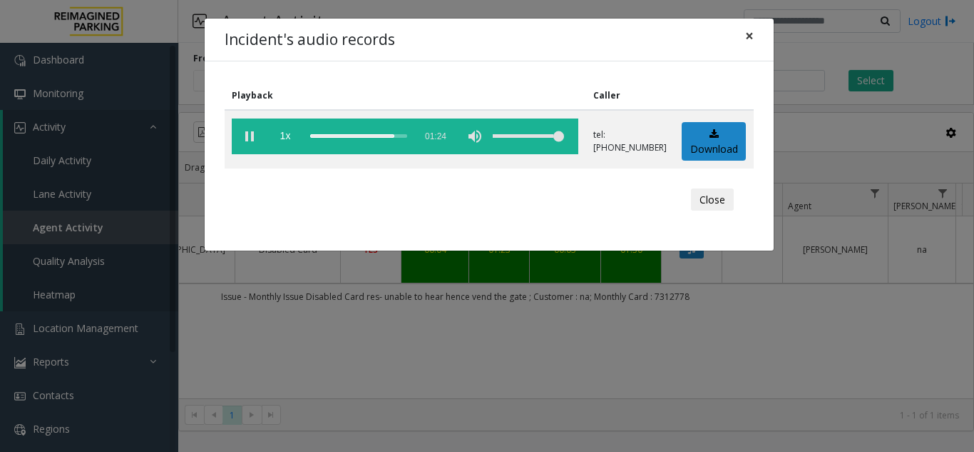
click at [753, 36] on span "×" at bounding box center [749, 36] width 9 height 20
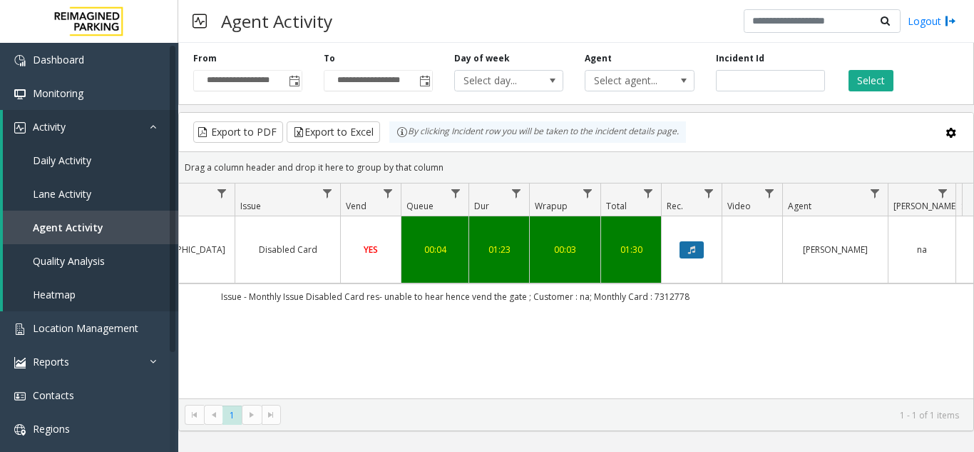
click at [697, 243] on button "Data table" at bounding box center [692, 249] width 24 height 17
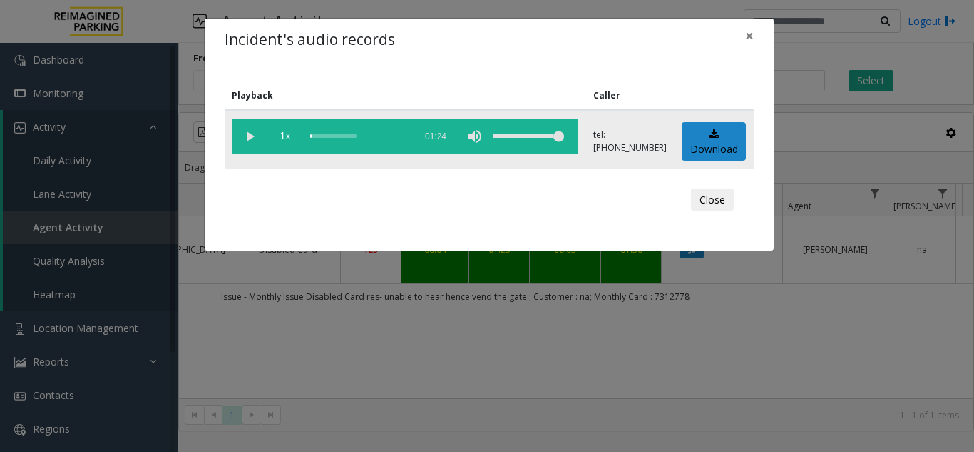
click at [247, 136] on vg-play-pause at bounding box center [250, 136] width 36 height 36
click at [389, 138] on div "scrub bar" at bounding box center [358, 136] width 97 height 36
click at [748, 36] on span "×" at bounding box center [749, 36] width 9 height 20
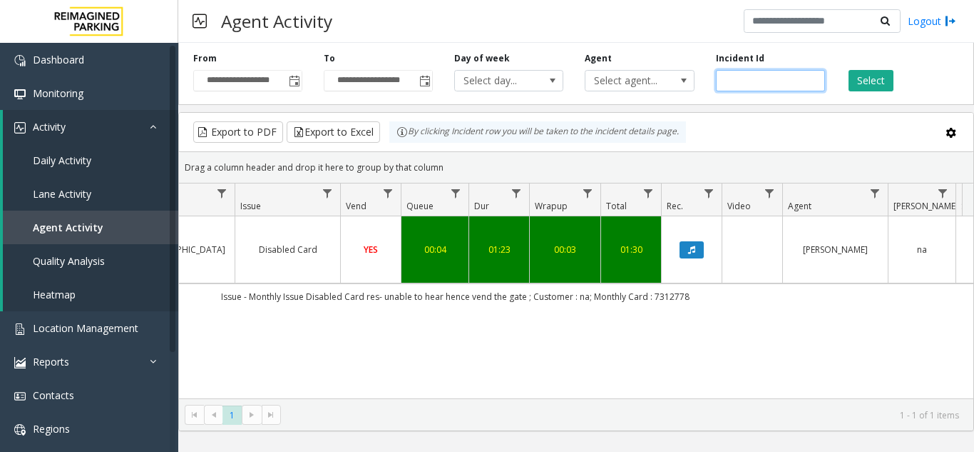
click at [751, 88] on input "*******" at bounding box center [770, 80] width 109 height 21
paste input "number"
type input "*******"
click at [874, 77] on button "Select" at bounding box center [871, 80] width 45 height 21
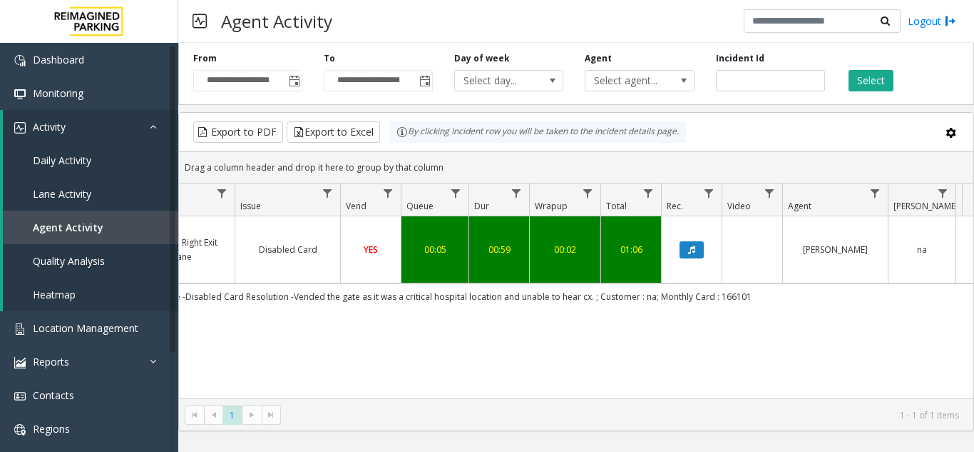
click at [691, 233] on td "Data table" at bounding box center [691, 249] width 61 height 67
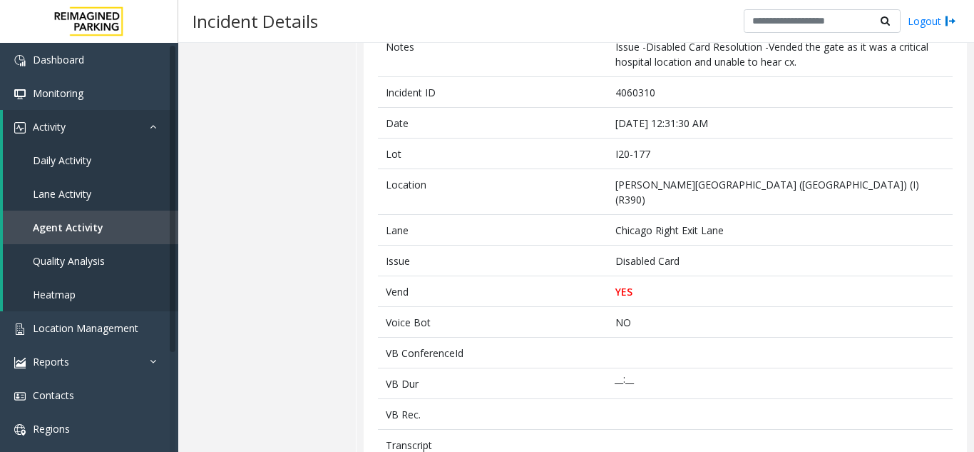
scroll to position [428, 0]
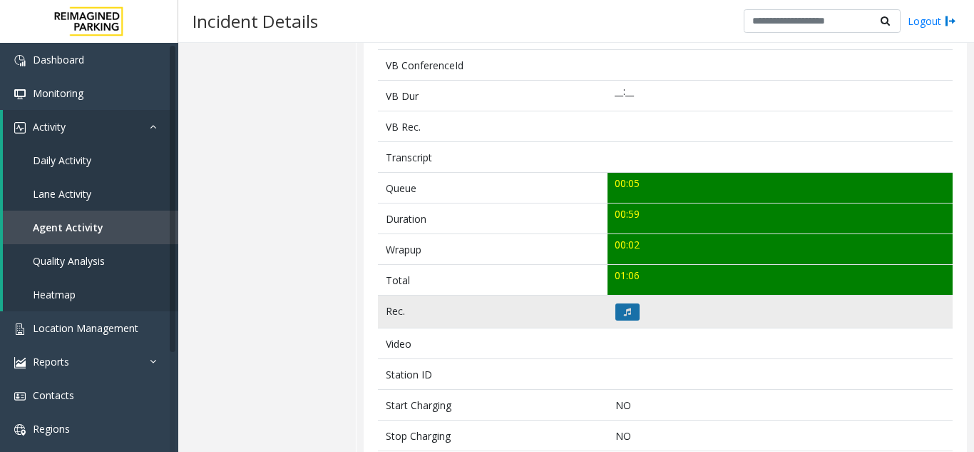
click at [626, 307] on icon at bounding box center [627, 311] width 7 height 9
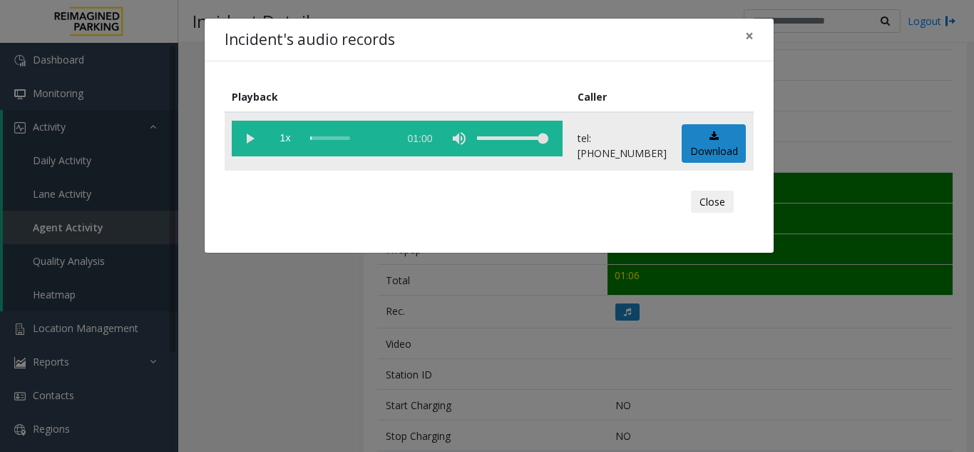
drag, startPoint x: 248, startPoint y: 139, endPoint x: 292, endPoint y: 156, distance: 48.1
click at [247, 139] on vg-play-pause at bounding box center [250, 139] width 36 height 36
click at [380, 137] on div "scrub bar" at bounding box center [350, 139] width 81 height 36
click at [753, 34] on span "×" at bounding box center [749, 36] width 9 height 20
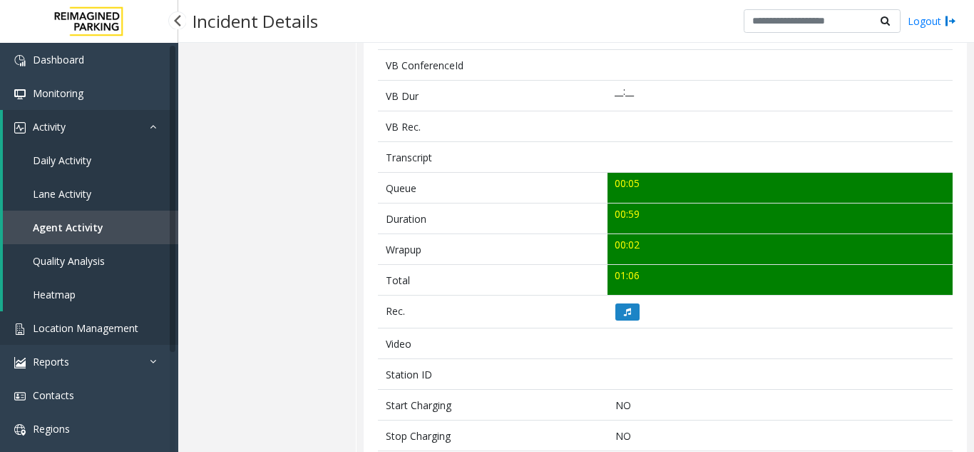
click at [96, 322] on span "Location Management" at bounding box center [86, 328] width 106 height 14
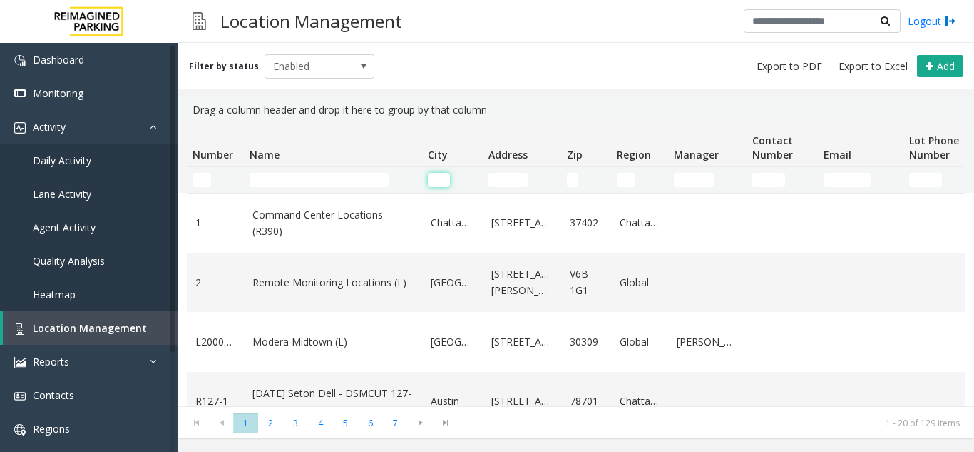
click at [437, 178] on input "City Filter" at bounding box center [439, 180] width 22 height 14
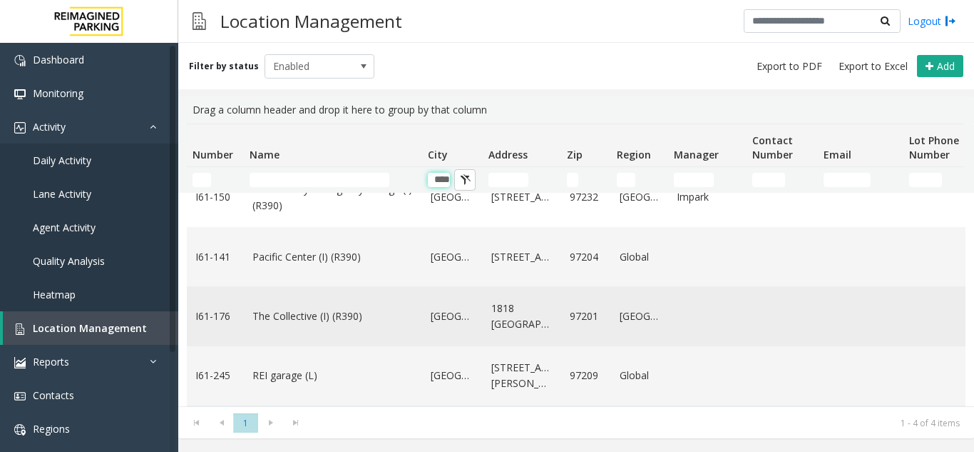
scroll to position [52, 0]
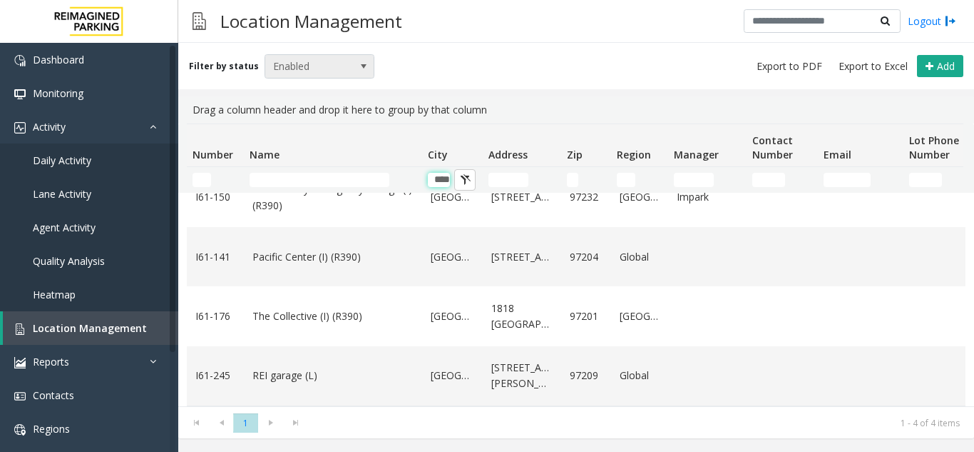
type input "****"
click at [303, 68] on span "Enabled" at bounding box center [308, 66] width 87 height 23
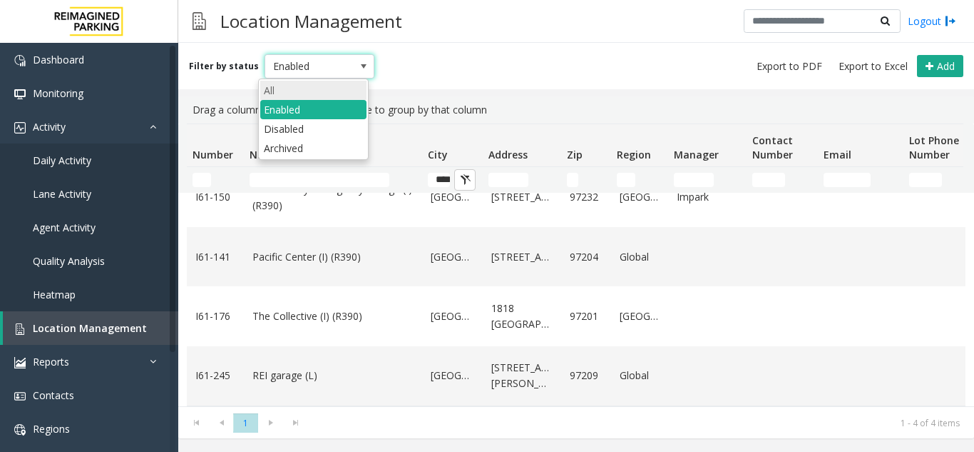
click at [281, 82] on li "All" at bounding box center [313, 90] width 106 height 19
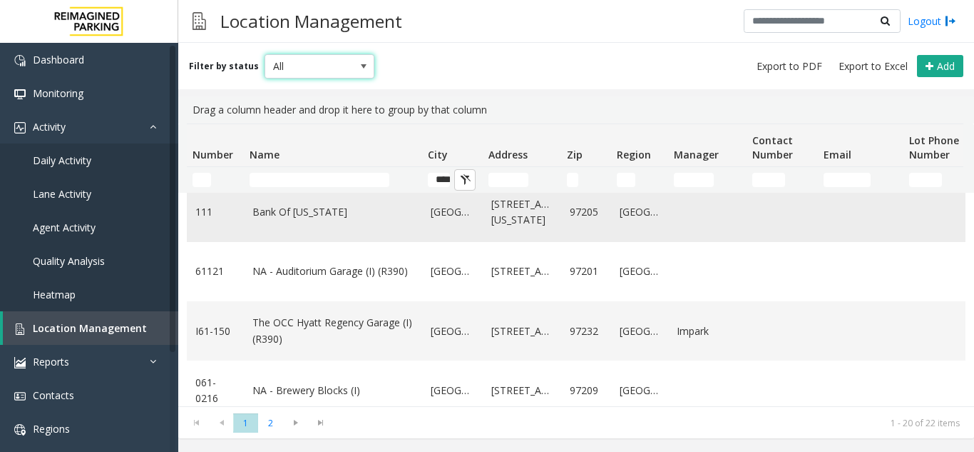
scroll to position [195, 0]
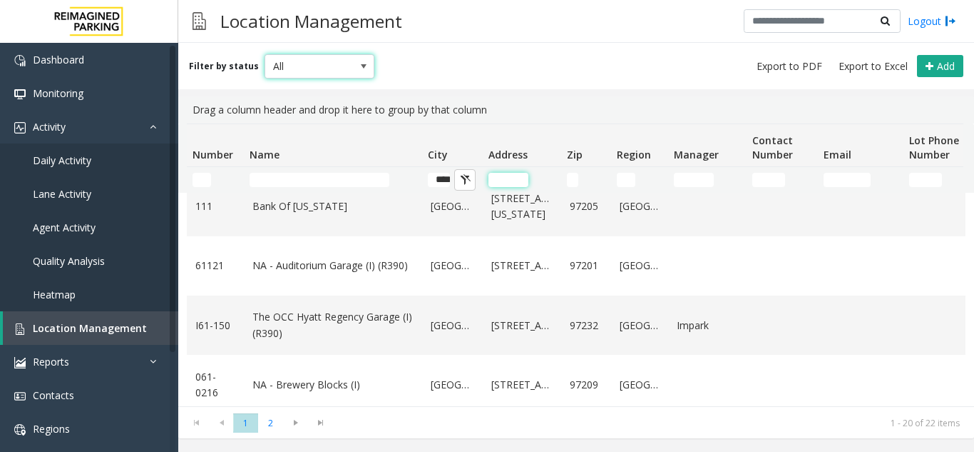
click at [503, 182] on input "Address Filter" at bounding box center [509, 180] width 40 height 14
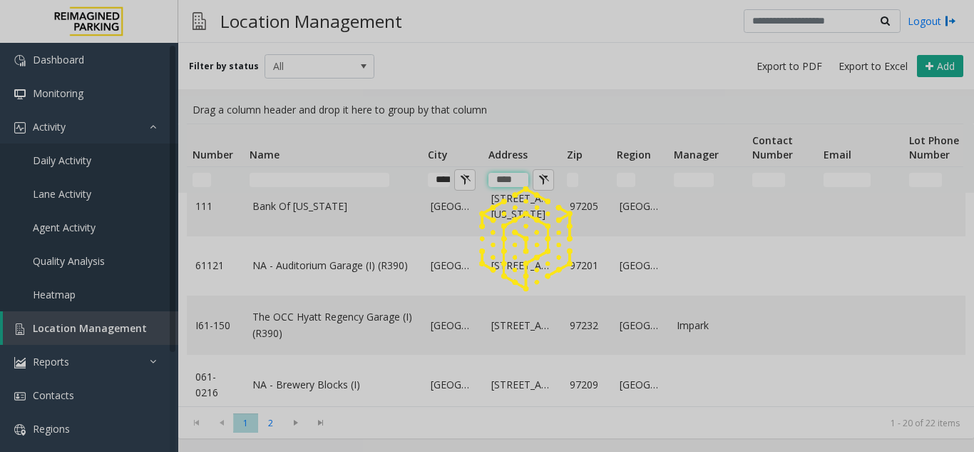
scroll to position [0, 0]
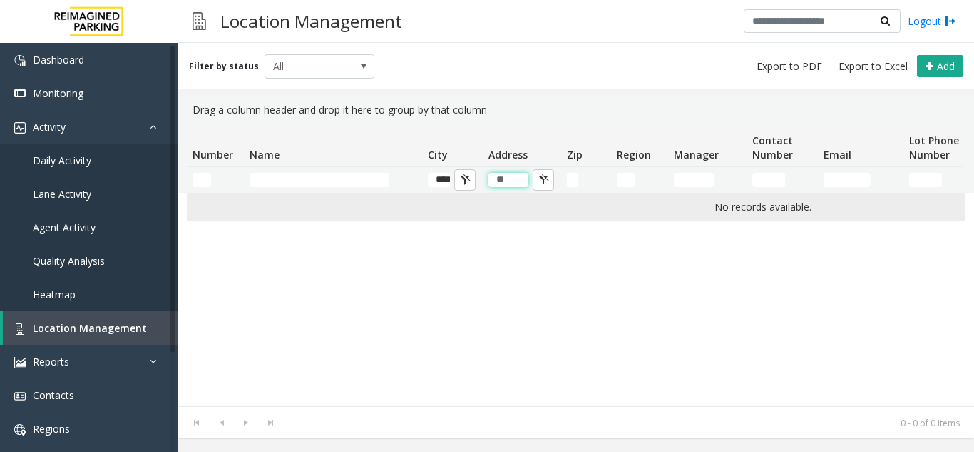
type input "*"
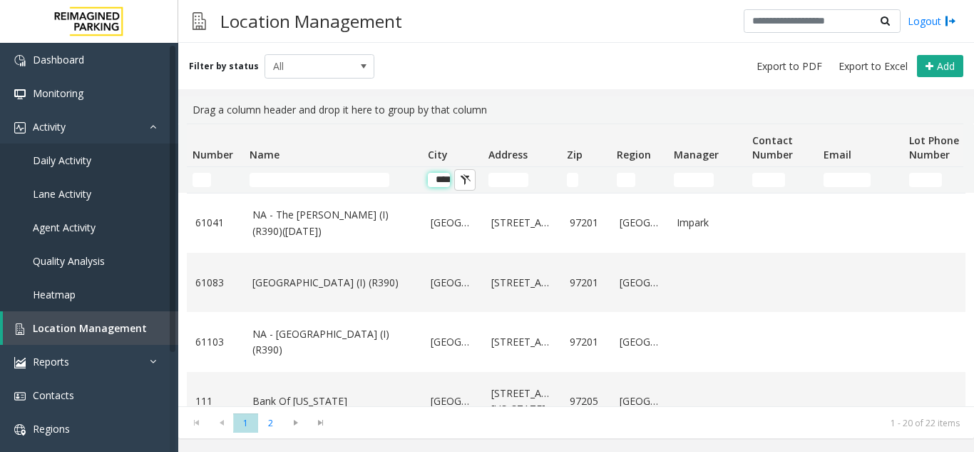
click at [447, 182] on input "****" at bounding box center [439, 180] width 22 height 14
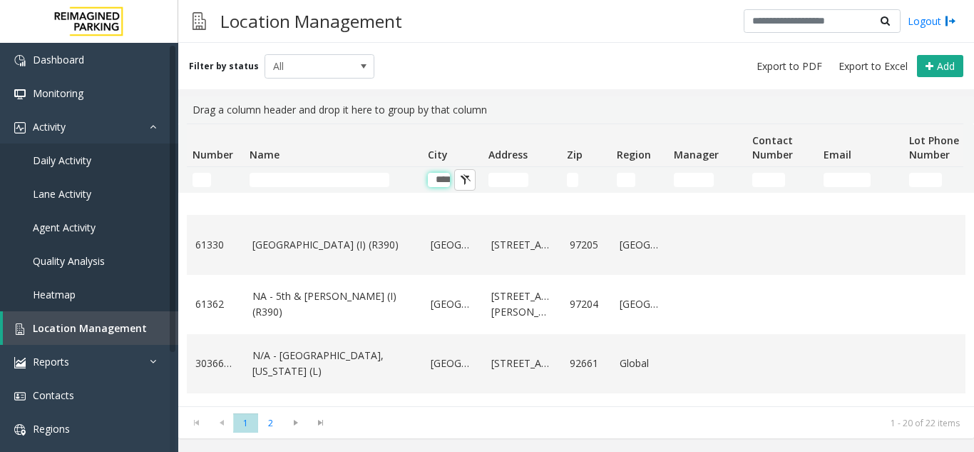
scroll to position [820, 0]
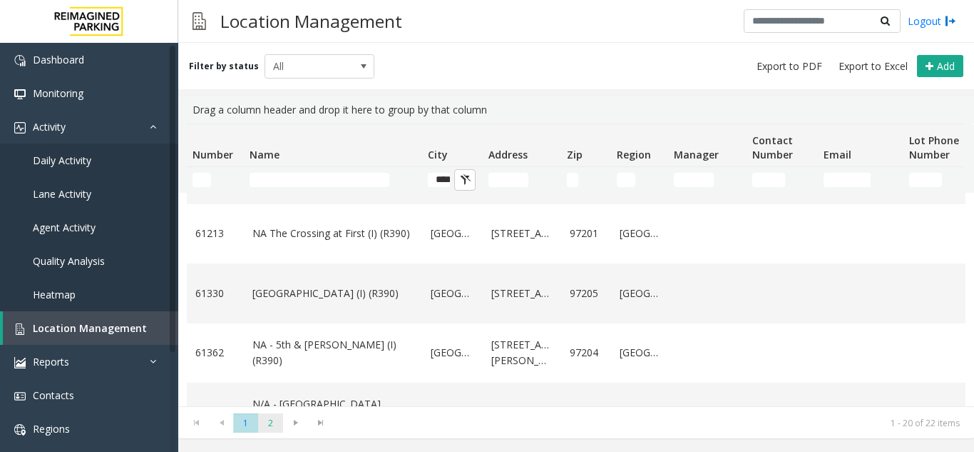
click at [268, 424] on span "2" at bounding box center [270, 422] width 25 height 19
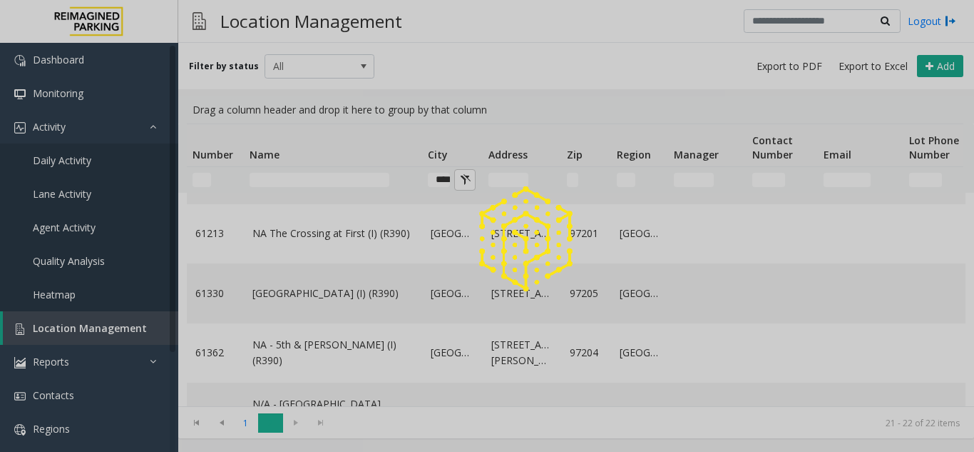
scroll to position [0, 0]
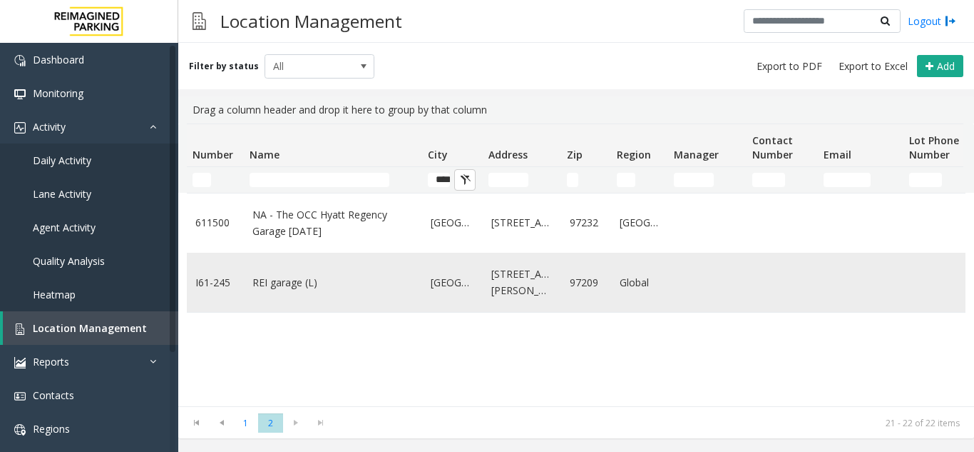
click at [276, 286] on link "REI garage (L)" at bounding box center [333, 283] width 161 height 16
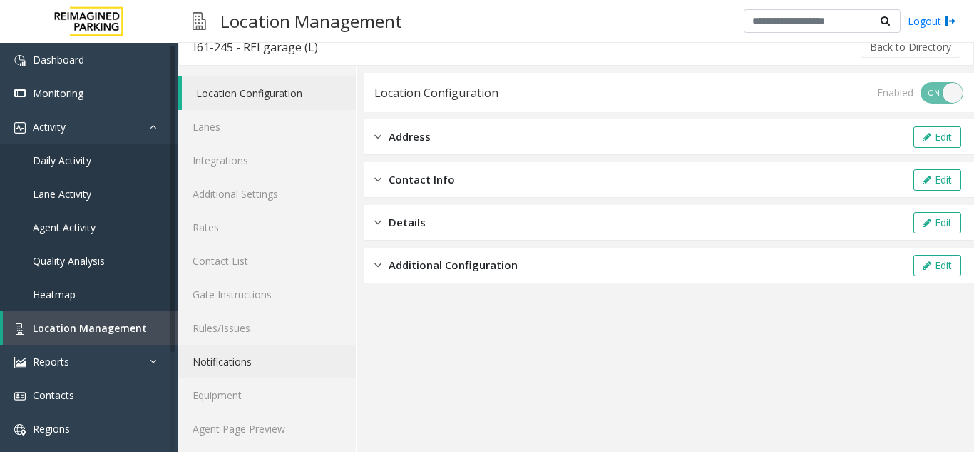
scroll to position [19, 0]
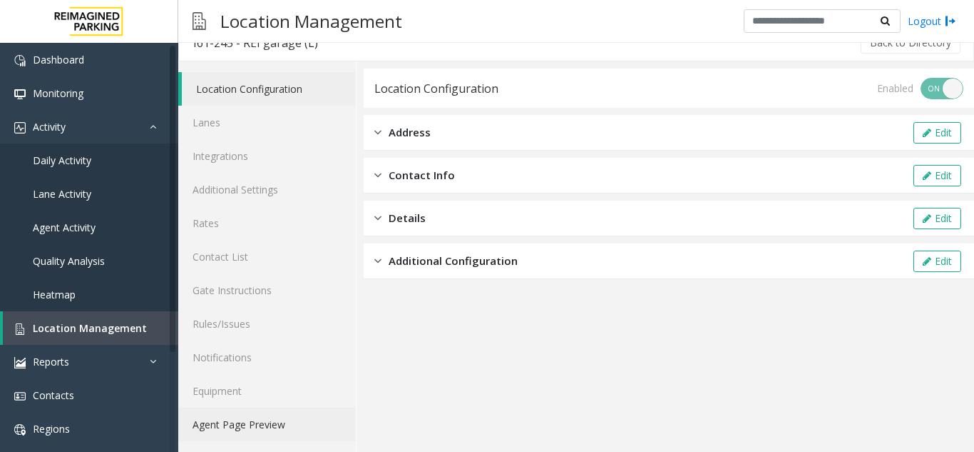
click at [250, 429] on link "Agent Page Preview" at bounding box center [267, 424] width 178 height 34
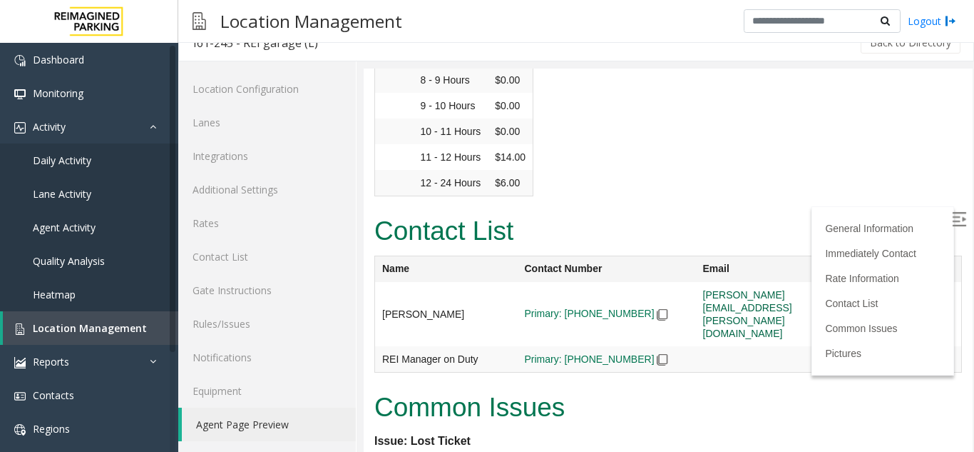
scroll to position [1070, 0]
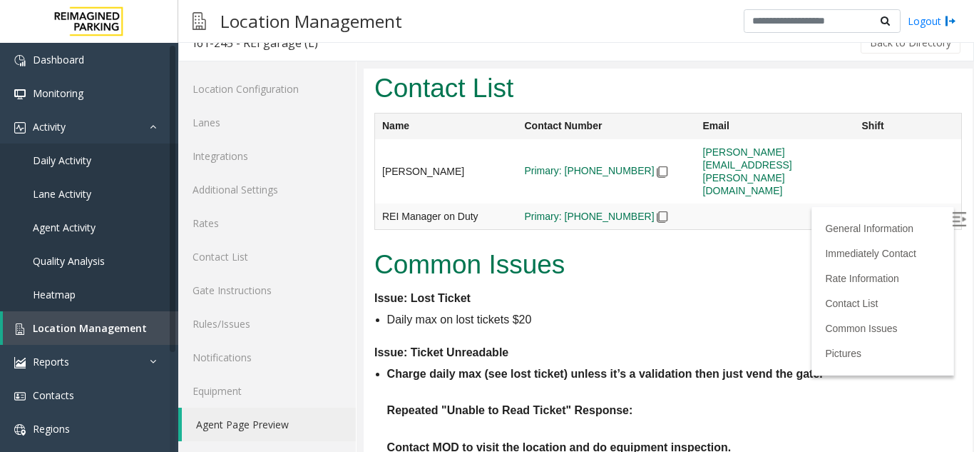
click at [952, 223] on img at bounding box center [959, 219] width 14 height 14
click at [64, 326] on span "Location Management" at bounding box center [90, 328] width 114 height 14
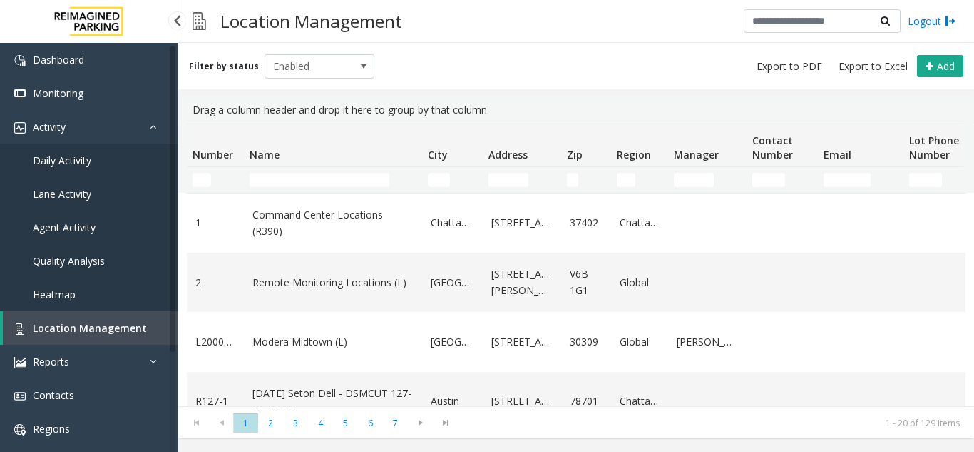
click at [64, 230] on span "Agent Activity" at bounding box center [64, 227] width 63 height 14
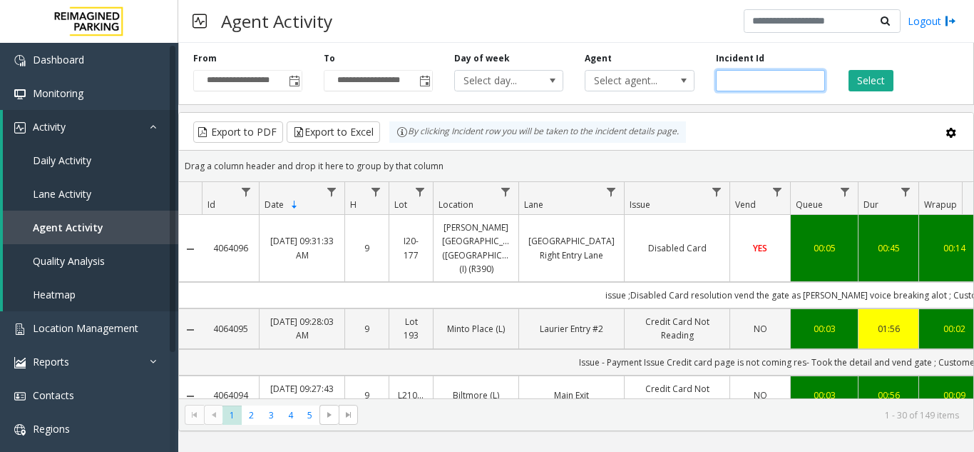
click at [730, 80] on input "number" at bounding box center [770, 80] width 109 height 21
paste input "*******"
click at [727, 81] on input "number" at bounding box center [770, 80] width 109 height 21
type input "*******"
click at [863, 81] on button "Select" at bounding box center [871, 80] width 45 height 21
